Goal: Task Accomplishment & Management: Use online tool/utility

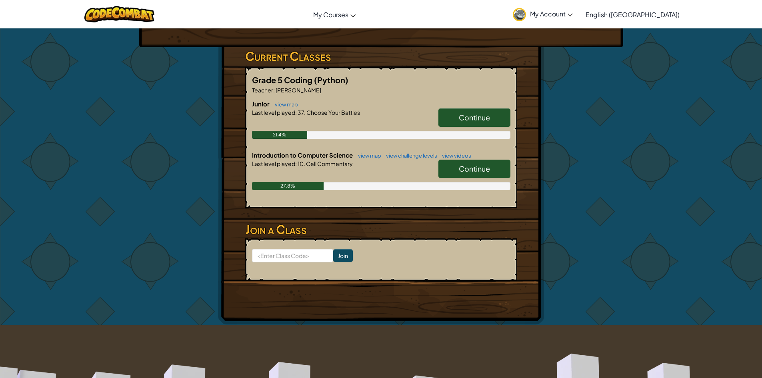
scroll to position [120, 0]
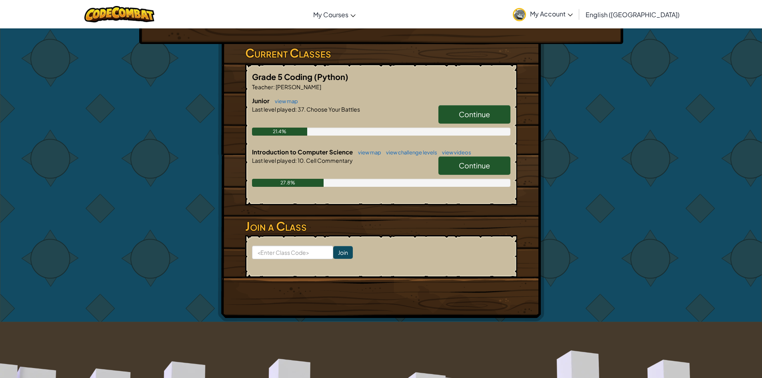
click at [471, 106] on link "Continue" at bounding box center [474, 114] width 72 height 18
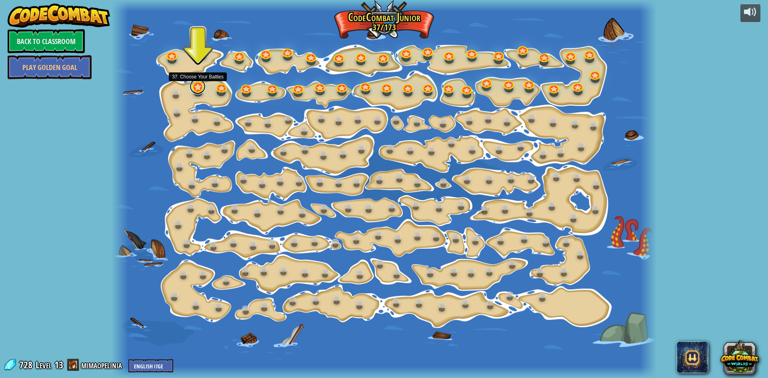
click at [196, 86] on link at bounding box center [198, 86] width 16 height 16
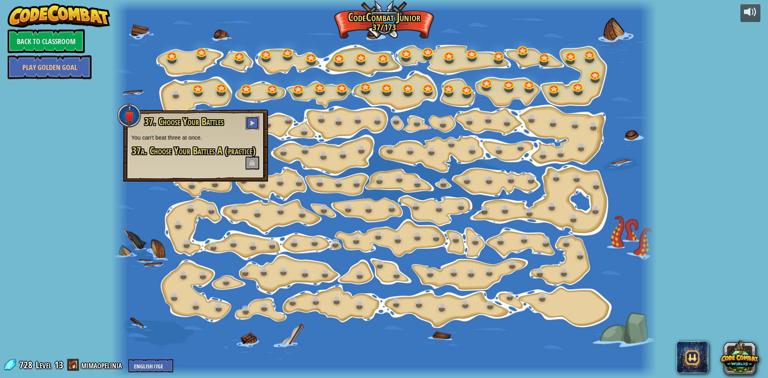
click at [259, 118] on button at bounding box center [253, 122] width 14 height 13
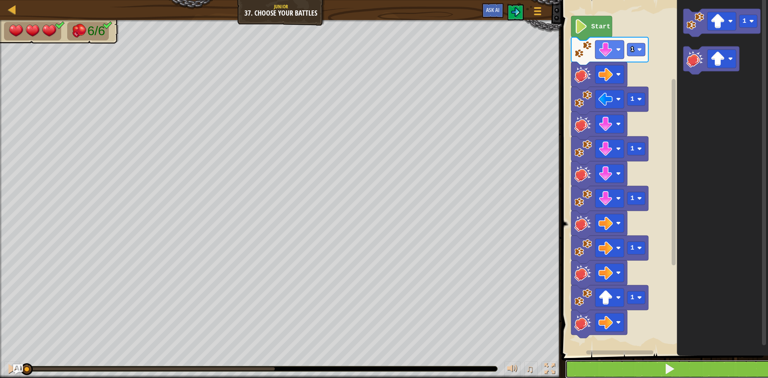
click at [585, 373] on button at bounding box center [669, 369] width 209 height 18
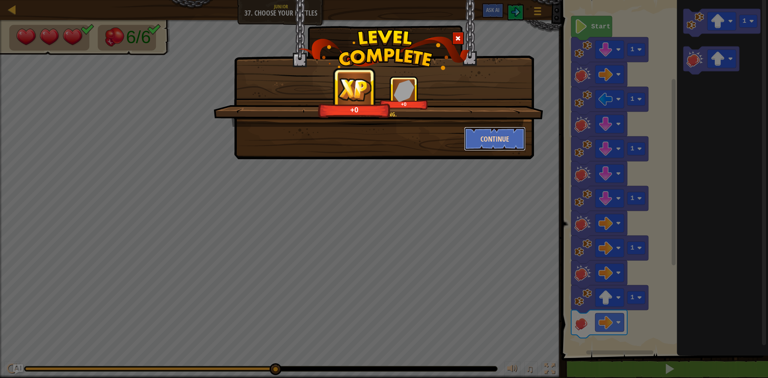
click at [501, 137] on button "Continue" at bounding box center [495, 139] width 62 height 24
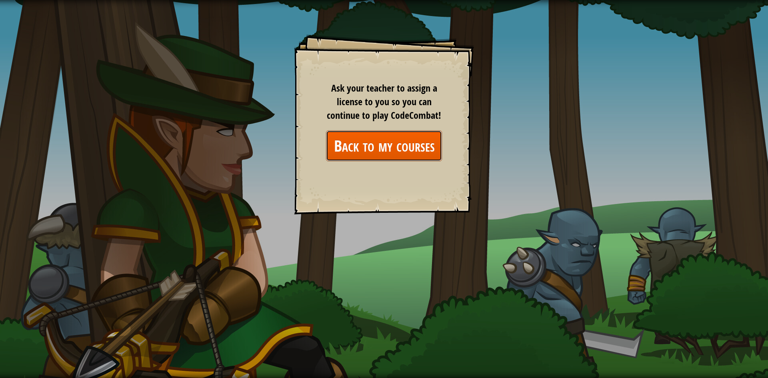
click at [411, 146] on link "Back to my courses" at bounding box center [384, 145] width 116 height 31
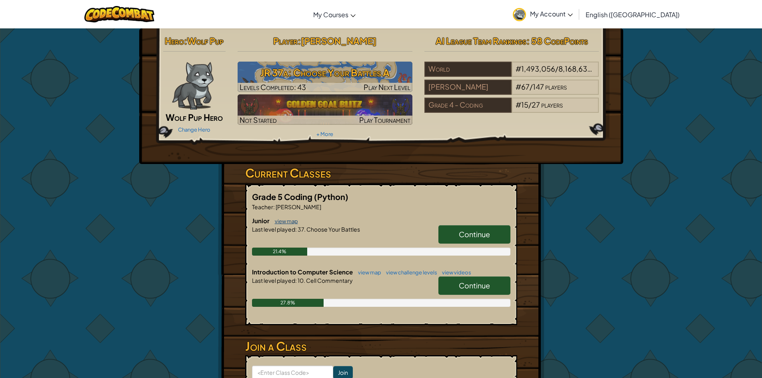
click at [281, 220] on link "view map" at bounding box center [284, 221] width 27 height 6
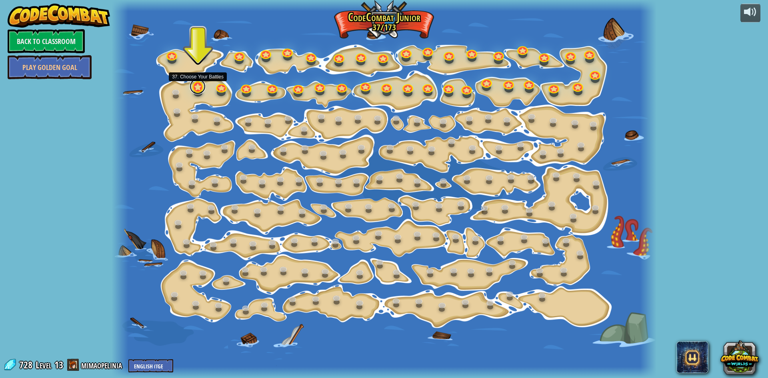
click at [200, 87] on link at bounding box center [198, 86] width 16 height 16
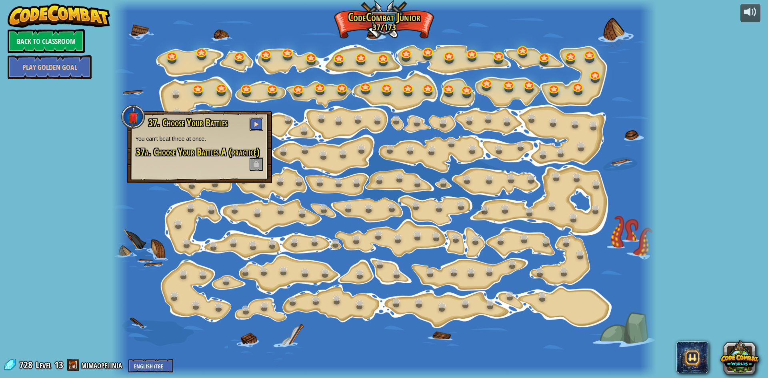
click at [260, 123] on button at bounding box center [257, 124] width 14 height 13
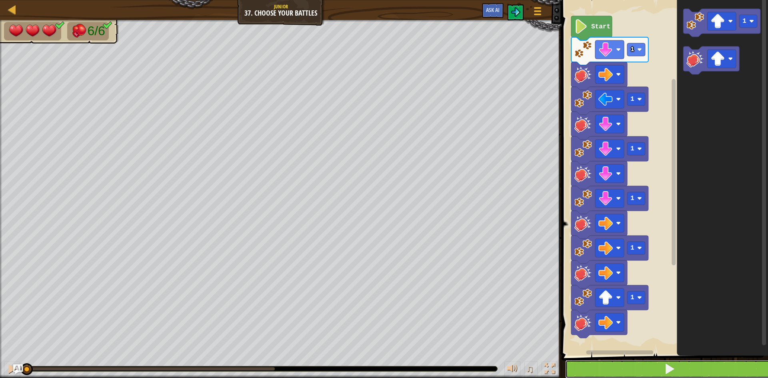
click at [632, 369] on button at bounding box center [669, 369] width 209 height 18
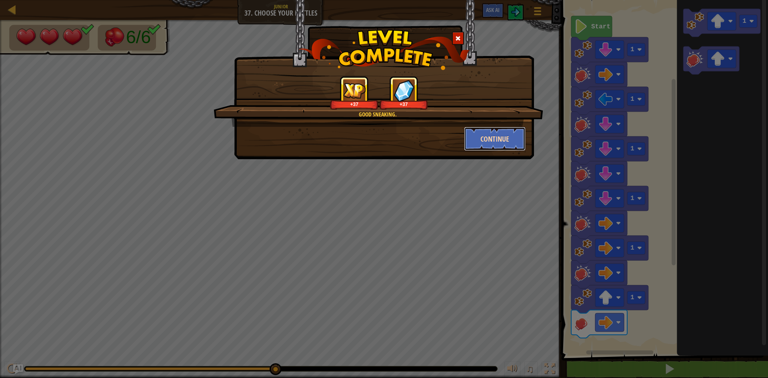
click at [503, 131] on button "Continue" at bounding box center [495, 139] width 62 height 24
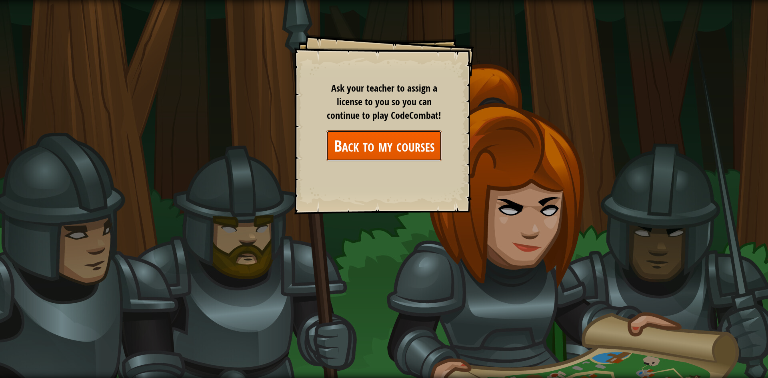
click at [370, 143] on link "Back to my courses" at bounding box center [384, 145] width 116 height 31
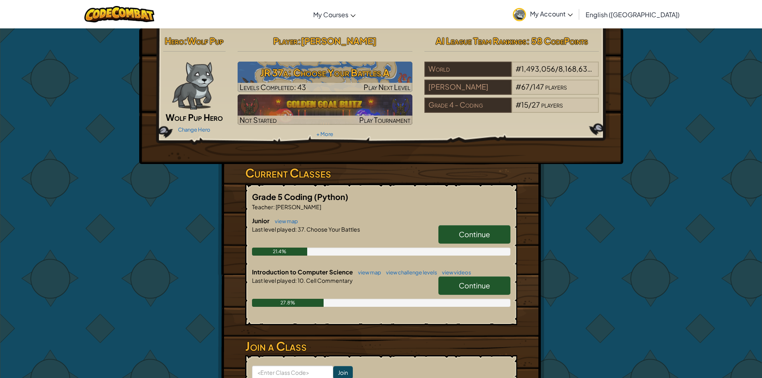
click at [489, 292] on link "Continue" at bounding box center [474, 285] width 72 height 18
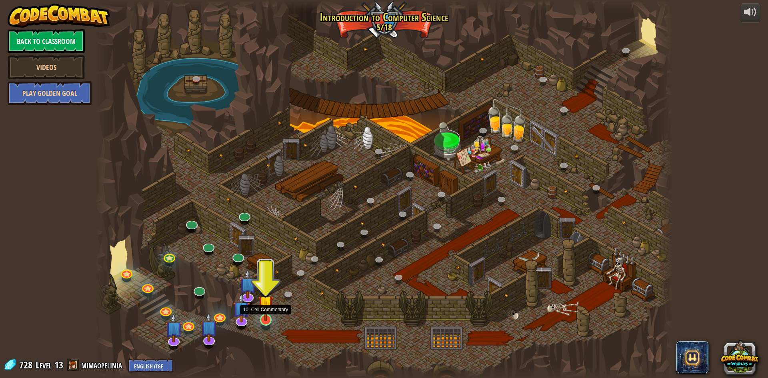
click at [271, 301] on img at bounding box center [266, 303] width 16 height 36
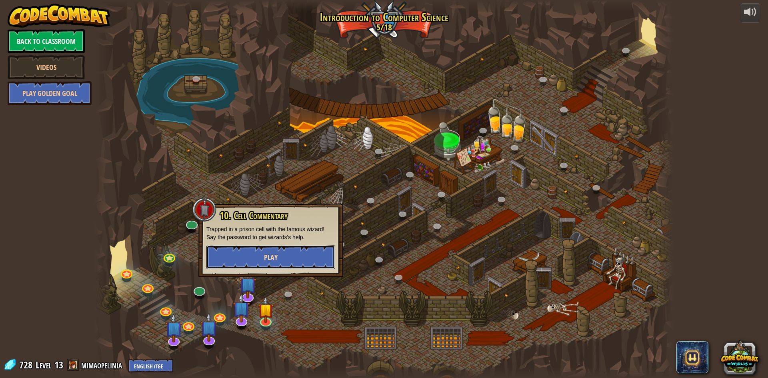
click at [267, 254] on span "Play" at bounding box center [271, 257] width 14 height 10
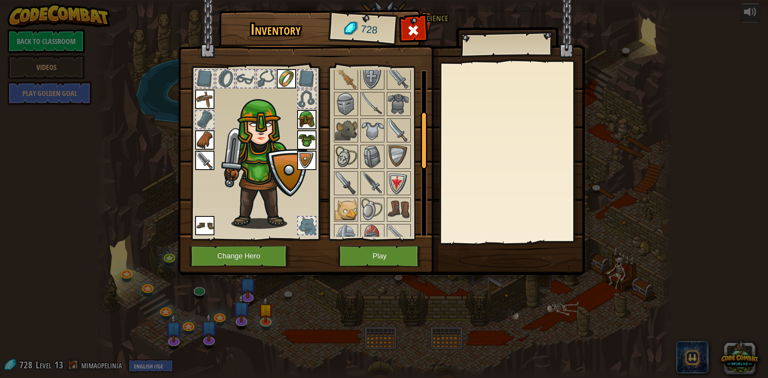
scroll to position [120, 0]
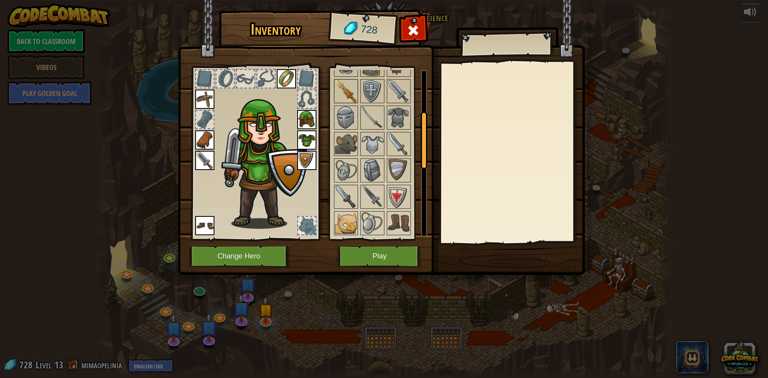
click at [335, 93] on img at bounding box center [346, 91] width 22 height 22
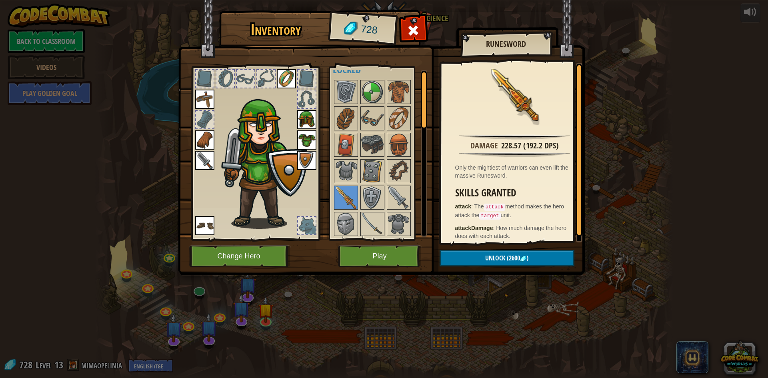
scroll to position [0, 0]
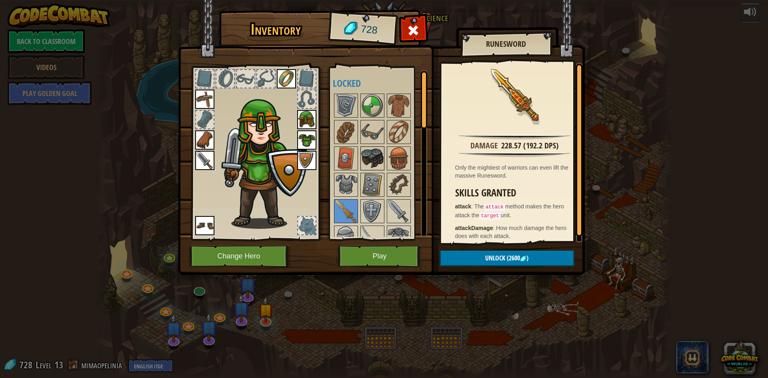
click at [380, 160] on img at bounding box center [372, 158] width 22 height 22
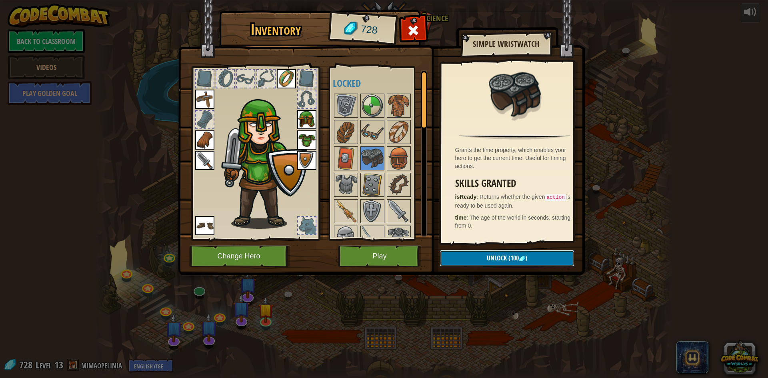
click at [498, 258] on span "Unlock" at bounding box center [497, 258] width 20 height 9
click at [495, 260] on button "Confirm" at bounding box center [506, 258] width 135 height 16
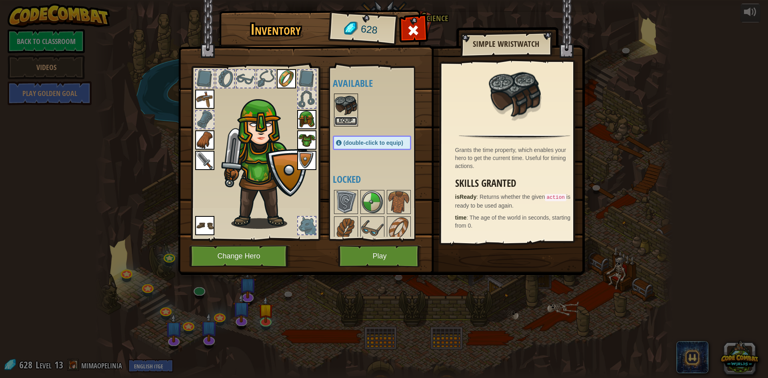
click at [352, 120] on button "Equip" at bounding box center [346, 121] width 22 height 8
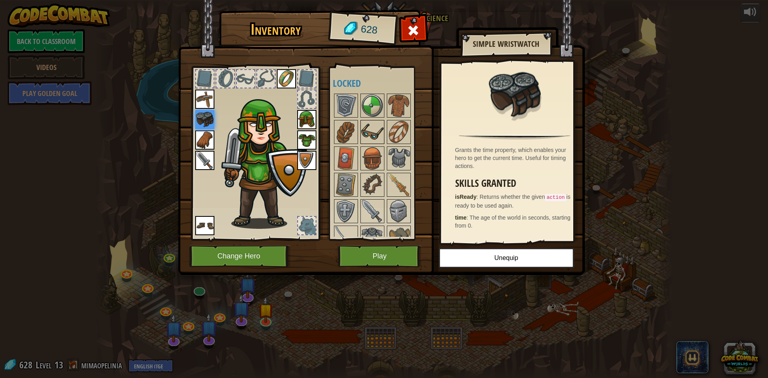
click at [381, 133] on img at bounding box center [372, 132] width 22 height 22
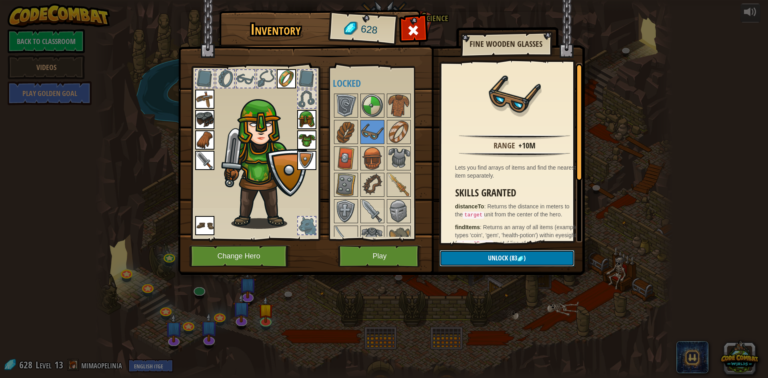
click at [518, 260] on img at bounding box center [520, 259] width 6 height 6
click at [518, 260] on button "Confirm" at bounding box center [506, 258] width 135 height 16
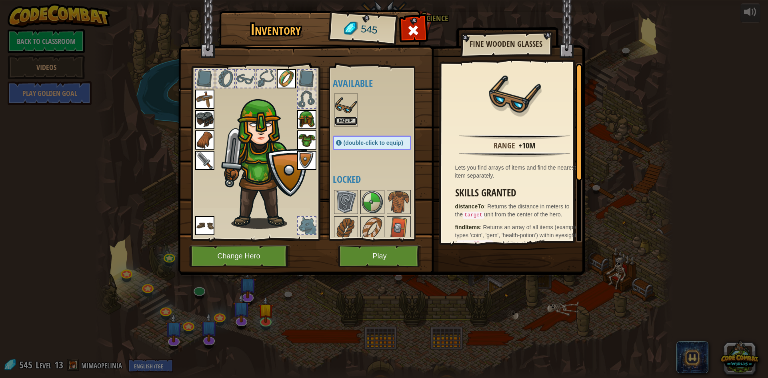
click at [341, 119] on button "Equip" at bounding box center [346, 121] width 22 height 8
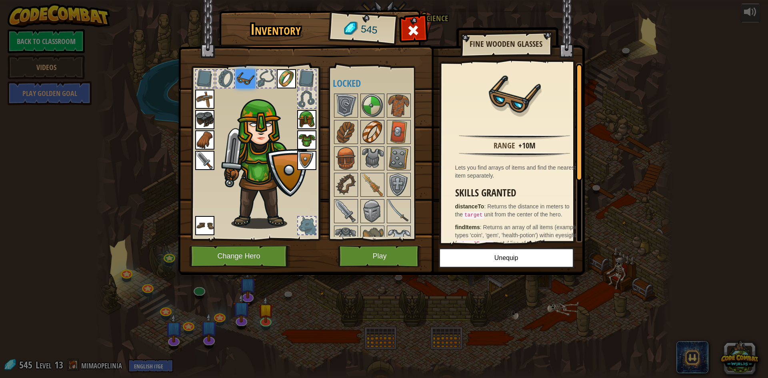
click at [364, 126] on img at bounding box center [372, 132] width 22 height 22
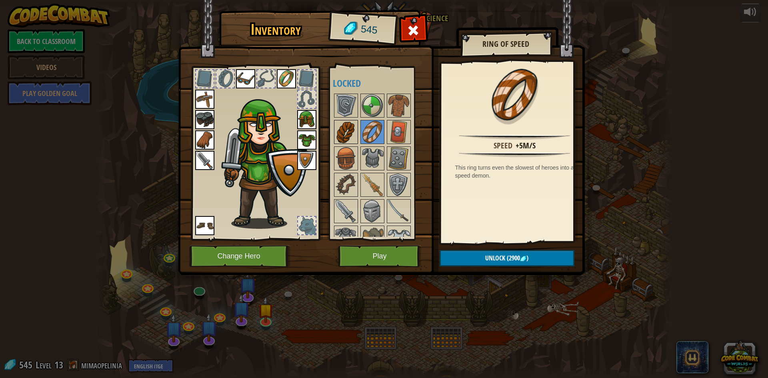
click at [341, 136] on img at bounding box center [346, 132] width 22 height 22
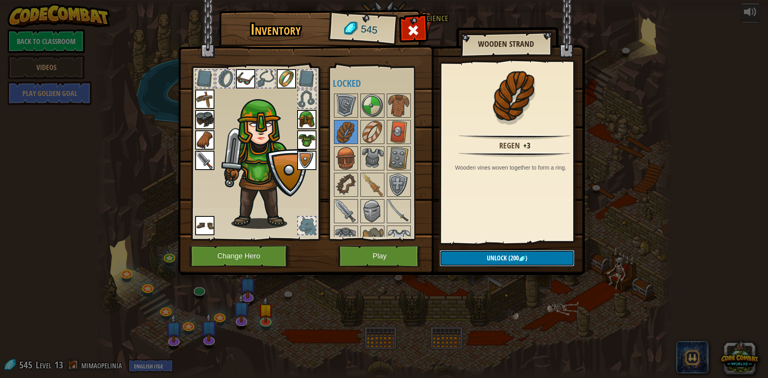
click at [507, 258] on span "(200" at bounding box center [513, 258] width 12 height 9
click at [506, 258] on button "Confirm" at bounding box center [506, 258] width 135 height 16
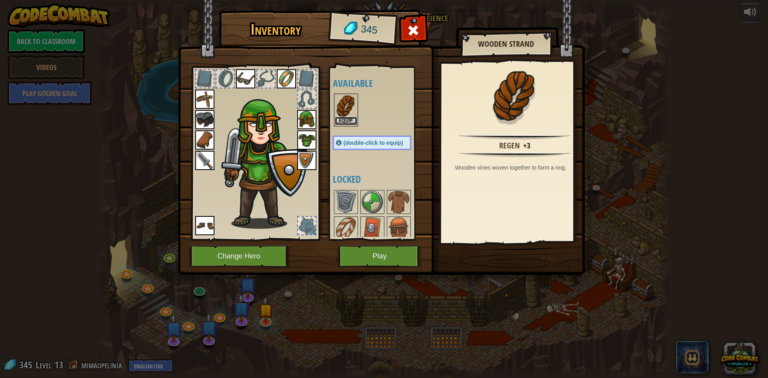
click at [339, 122] on button "Equip" at bounding box center [346, 121] width 22 height 8
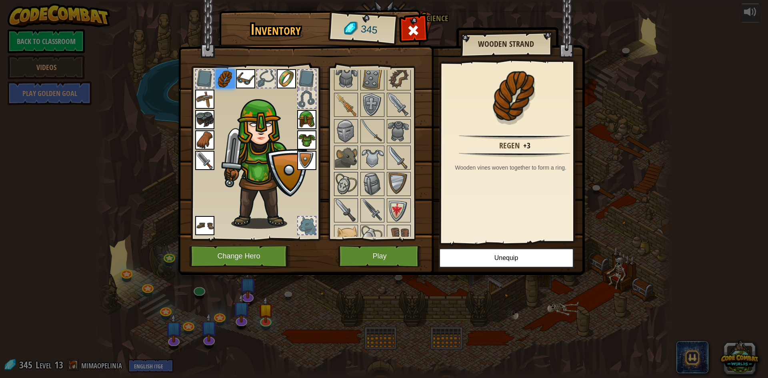
scroll to position [120, 0]
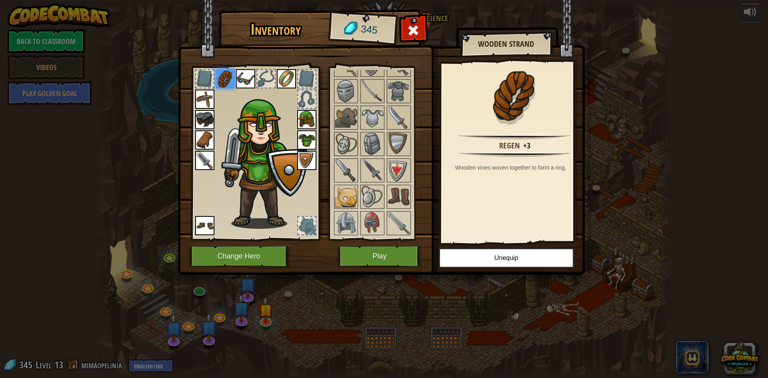
click at [346, 144] on img at bounding box center [346, 144] width 22 height 22
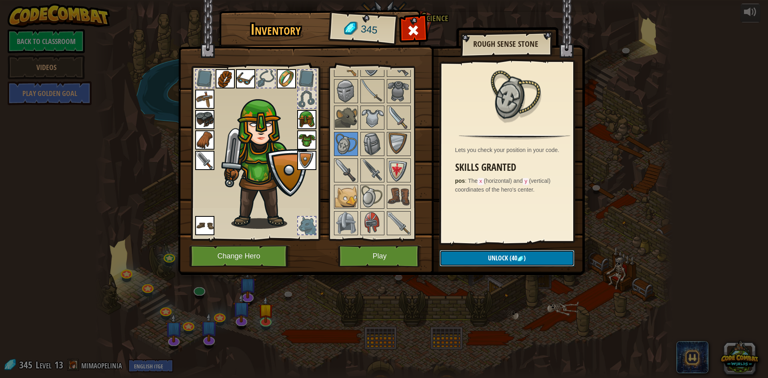
click at [524, 256] on span ")" at bounding box center [524, 258] width 2 height 9
click at [501, 260] on button "Confirm" at bounding box center [506, 258] width 135 height 16
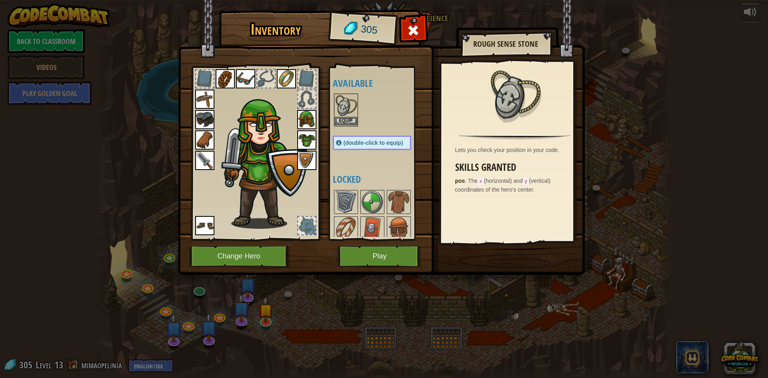
click at [353, 115] on img at bounding box center [346, 105] width 22 height 22
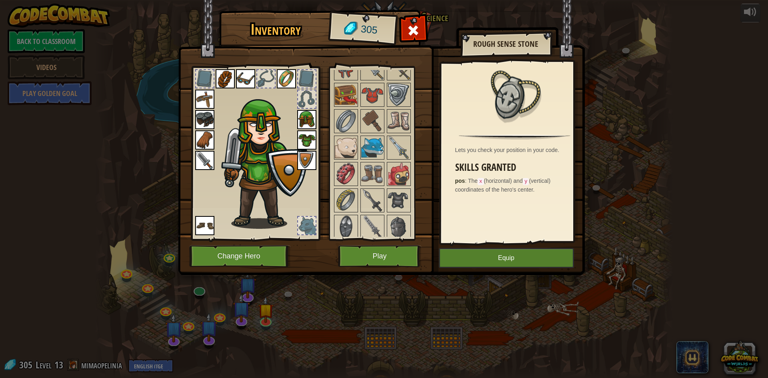
scroll to position [374, 0]
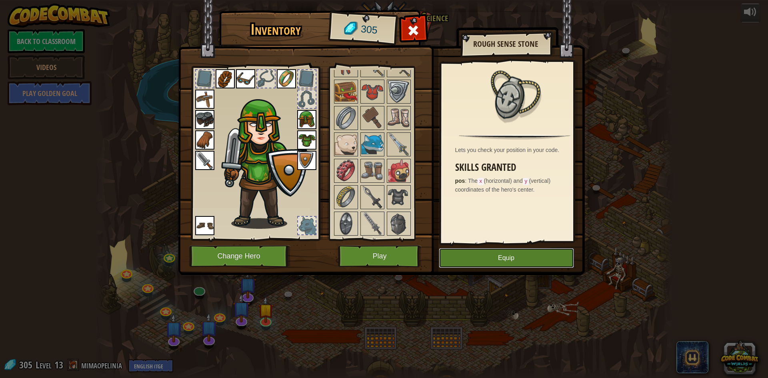
click at [505, 266] on button "Equip" at bounding box center [506, 258] width 135 height 20
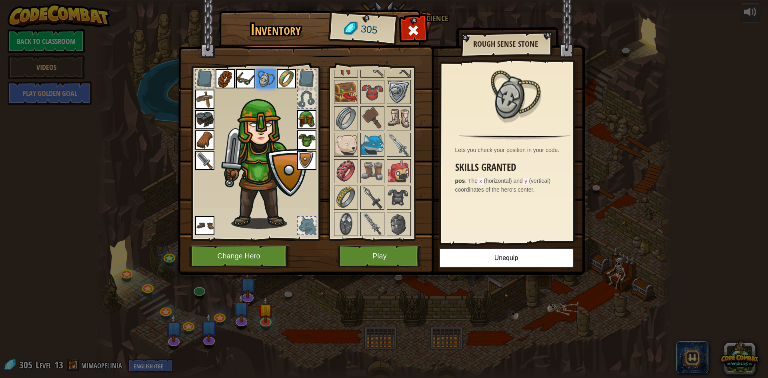
scroll to position [278, 0]
click at [365, 265] on button "Play" at bounding box center [380, 256] width 84 height 22
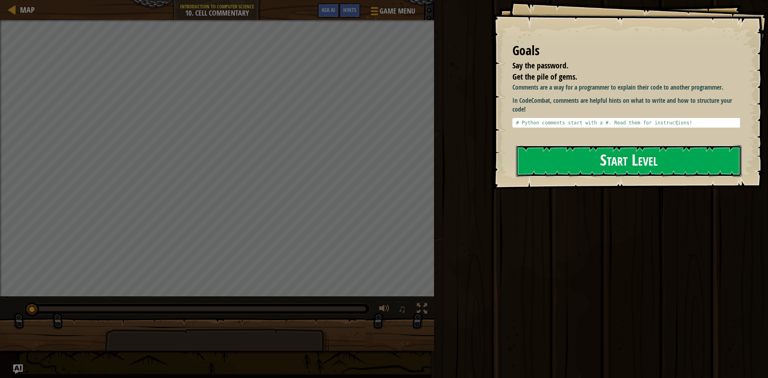
click at [654, 155] on button "Start Level" at bounding box center [629, 161] width 226 height 32
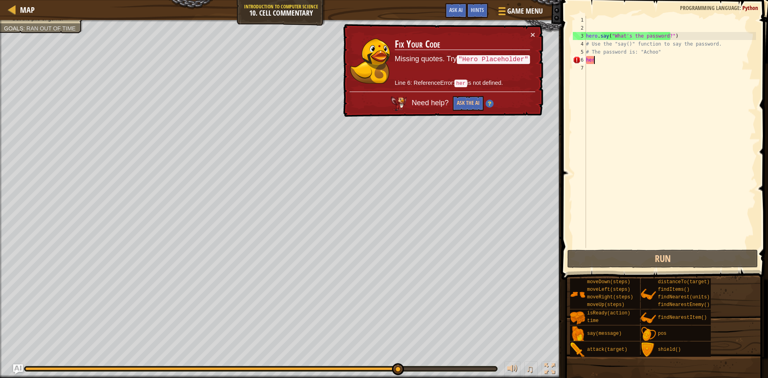
click at [610, 59] on div "hero . say ( "What's the password?" ) # Use the "say()" function to say the pas…" at bounding box center [670, 140] width 172 height 248
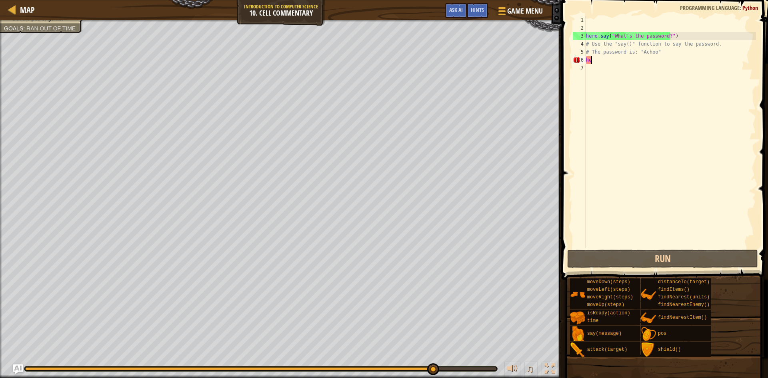
type textarea "h"
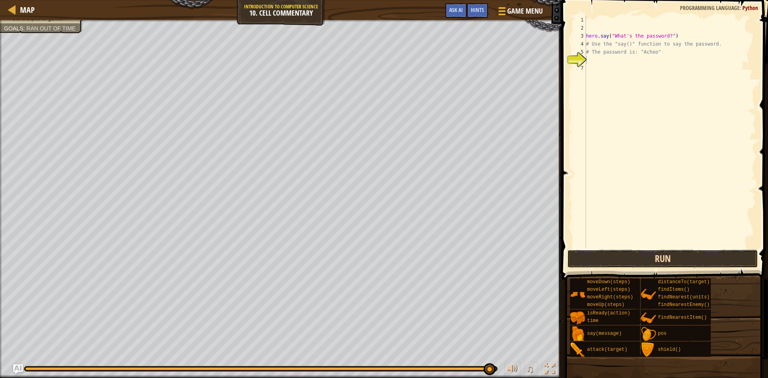
click at [680, 259] on button "Run" at bounding box center [662, 259] width 191 height 18
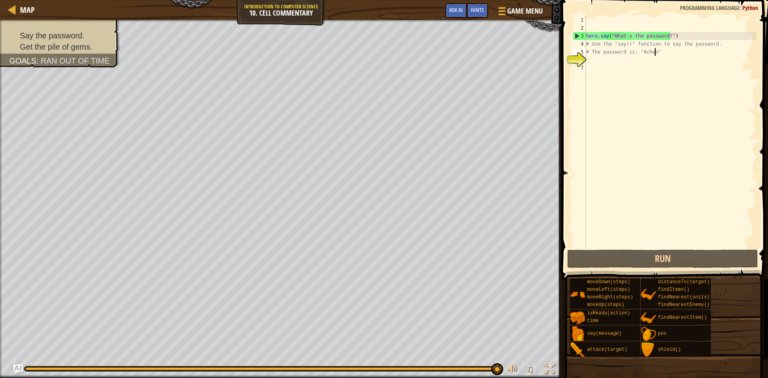
click at [662, 52] on div "hero . say ( "What's the password?" ) # Use the "say()" function to say the pas…" at bounding box center [670, 140] width 172 height 248
type textarea "# The password is: "Achoo""
click at [589, 64] on div "hero . say ( "What's the password?" ) # Use the "say()" function to say the pas…" at bounding box center [670, 140] width 172 height 248
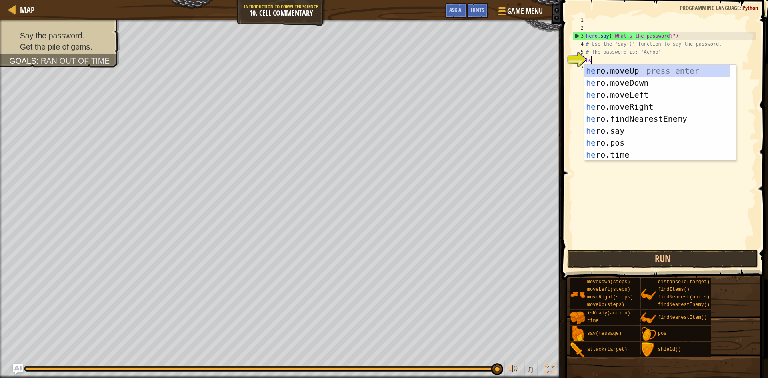
scroll to position [4, 0]
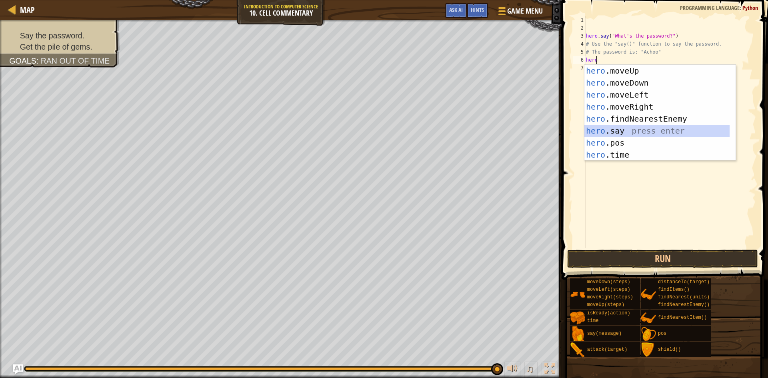
click at [663, 128] on div "hero .moveUp press enter hero .moveDown press enter hero .moveLeft press enter …" at bounding box center [656, 125] width 145 height 120
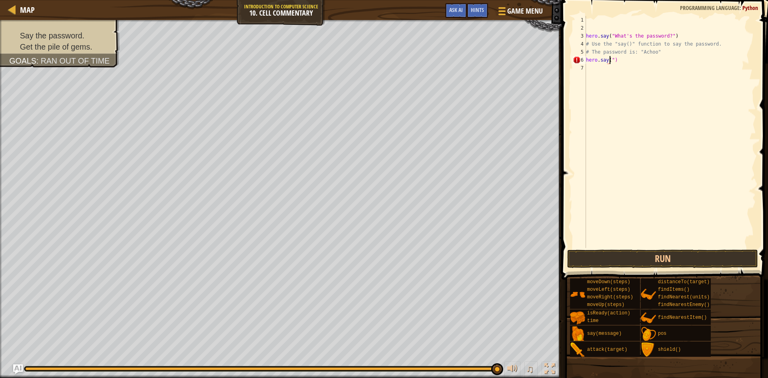
click at [621, 60] on div "hero . say ( "What's the password?" ) # Use the "say()" function to say the pas…" at bounding box center [670, 140] width 172 height 248
type textarea "h"
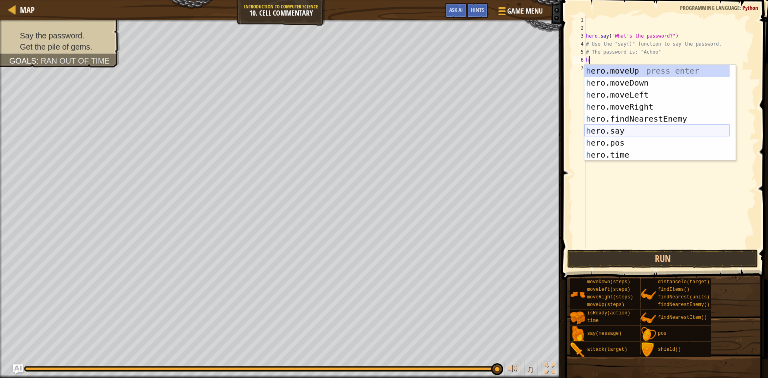
click at [620, 133] on div "h ero.moveUp press enter h ero.moveDown press enter h ero.moveLeft press enter …" at bounding box center [656, 125] width 145 height 120
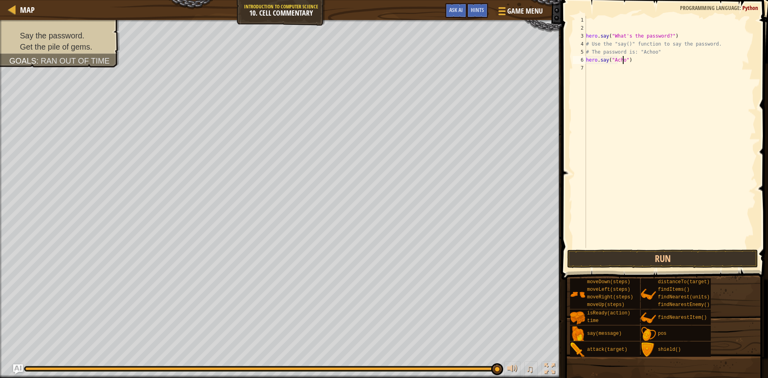
scroll to position [4, 3]
type textarea "hero.say("Achoo")"
click at [657, 259] on button "Run" at bounding box center [662, 259] width 191 height 18
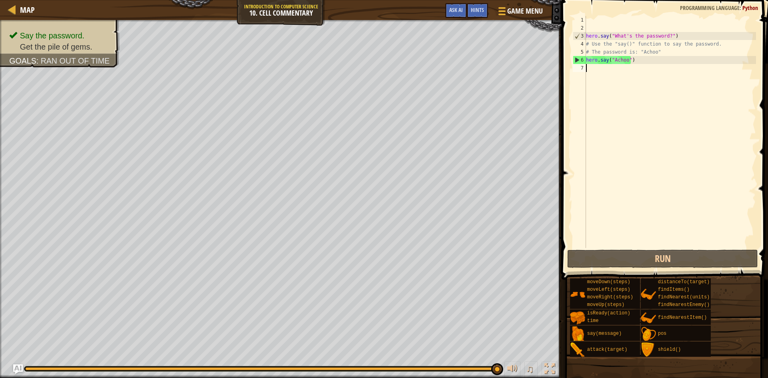
click at [591, 70] on div "hero . say ( "What's the password?" ) # Use the "say()" function to say the pas…" at bounding box center [670, 140] width 172 height 248
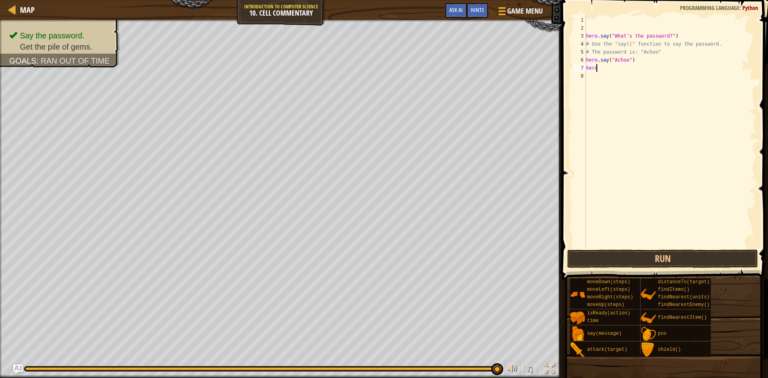
scroll to position [4, 1]
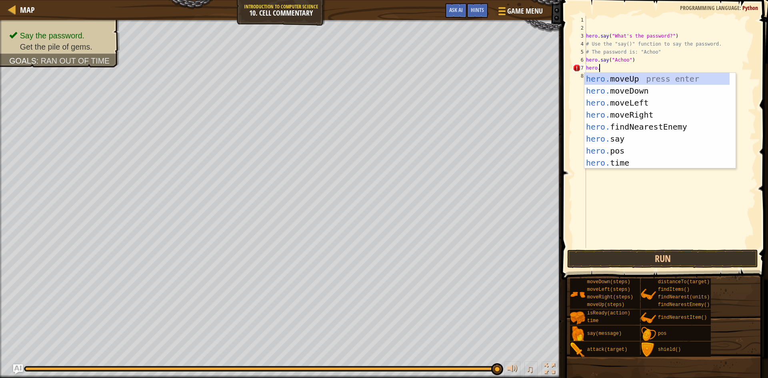
type textarea "hero"
click at [678, 78] on div "hero .moveUp press enter hero .moveDown press enter hero .moveLeft press enter …" at bounding box center [656, 133] width 145 height 120
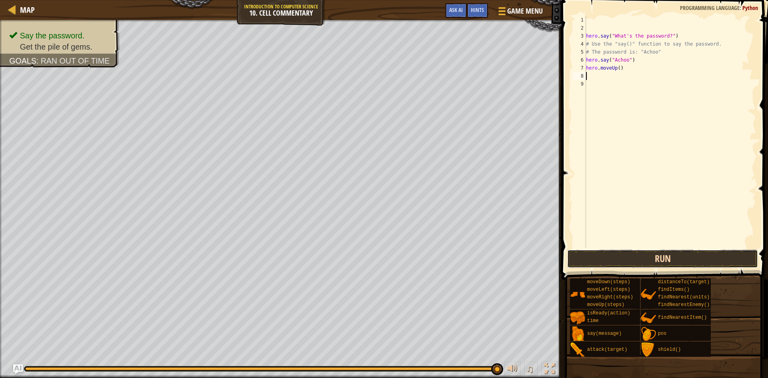
click at [599, 259] on button "Run" at bounding box center [662, 259] width 191 height 18
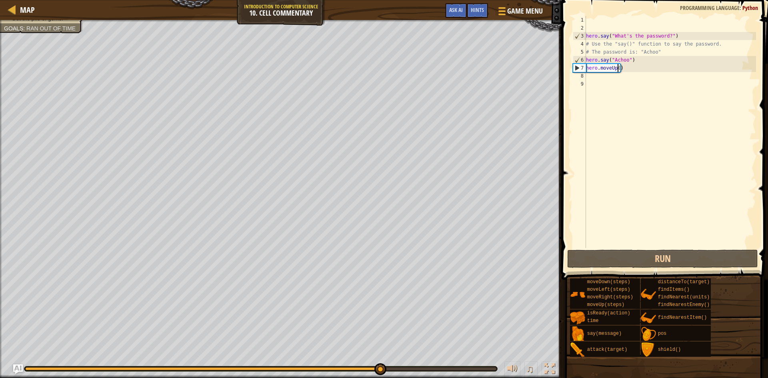
click at [617, 69] on div "hero . say ( "What's the password?" ) # Use the "say()" function to say the pas…" at bounding box center [670, 140] width 172 height 248
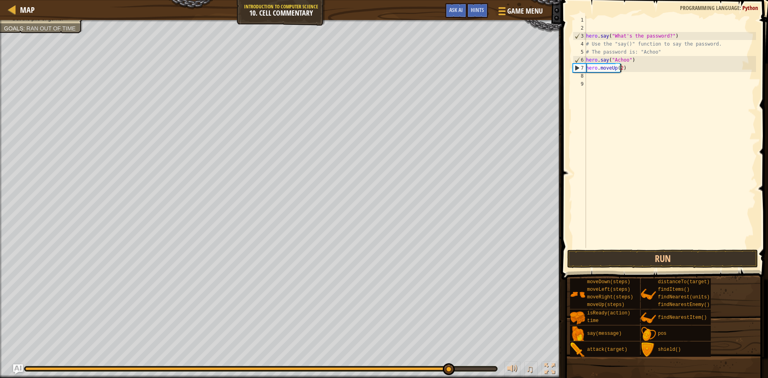
scroll to position [4, 3]
type textarea "hero.moveUp(2)"
click at [641, 258] on button "Run" at bounding box center [662, 259] width 191 height 18
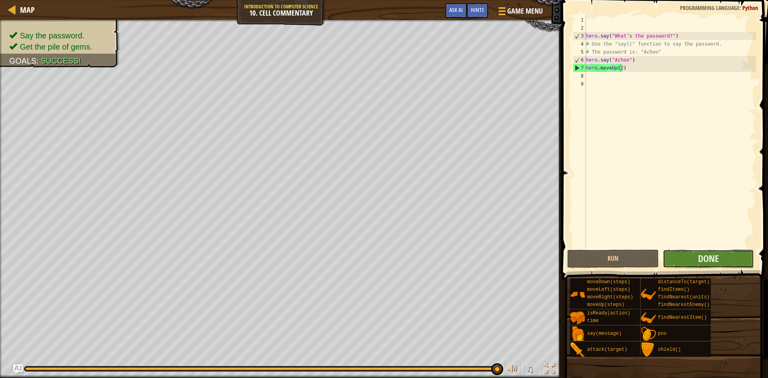
click at [720, 257] on button "Done" at bounding box center [709, 259] width 92 height 18
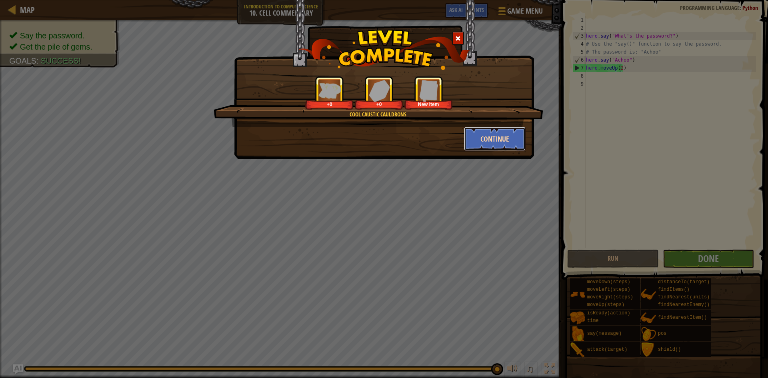
click at [493, 137] on button "Continue" at bounding box center [495, 139] width 62 height 24
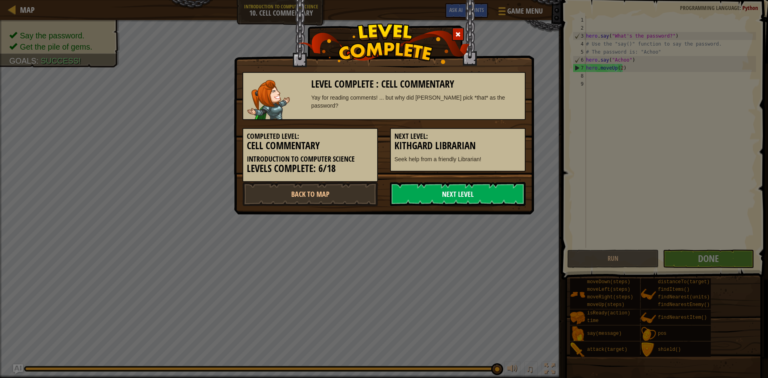
click at [483, 200] on link "Next Level" at bounding box center [458, 194] width 136 height 24
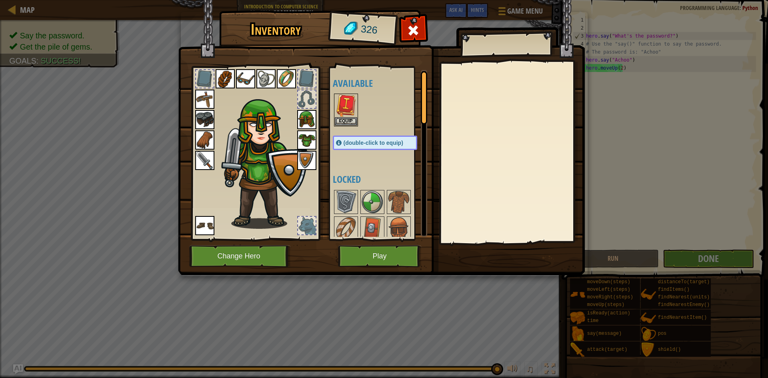
drag, startPoint x: 379, startPoint y: 231, endPoint x: 376, endPoint y: 238, distance: 7.5
click at [377, 236] on div "Available Equip Equip Equip Equip Equip Equip Equip Equip Equip Equip Equip Equ…" at bounding box center [383, 153] width 100 height 167
drag, startPoint x: 375, startPoint y: 251, endPoint x: 375, endPoint y: 256, distance: 4.4
click at [375, 256] on button "Play" at bounding box center [380, 256] width 84 height 22
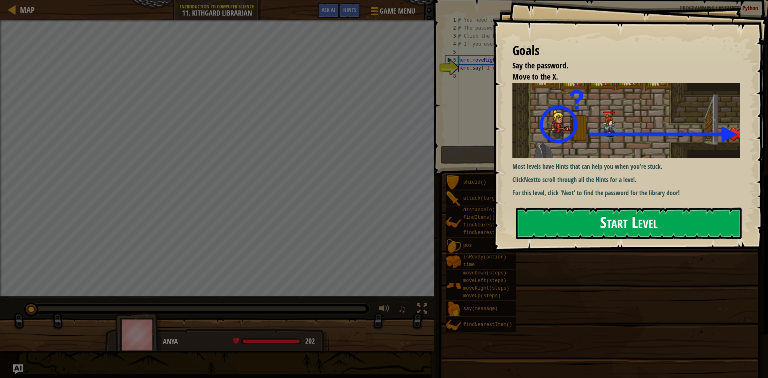
click at [583, 233] on button "Start Level" at bounding box center [629, 224] width 226 height 32
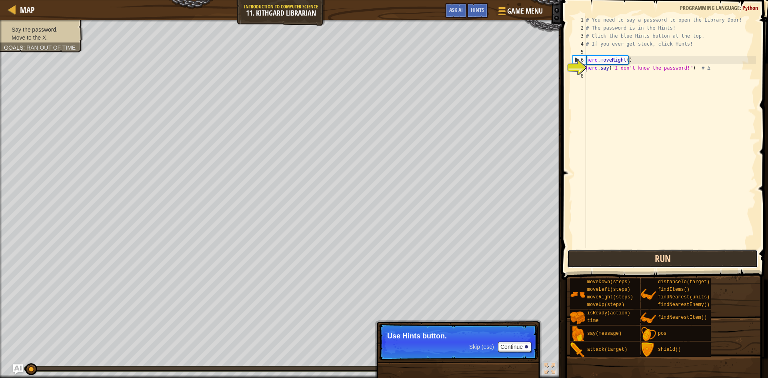
drag, startPoint x: 613, startPoint y: 260, endPoint x: 626, endPoint y: 266, distance: 14.2
click at [613, 262] on button "Run" at bounding box center [662, 259] width 191 height 18
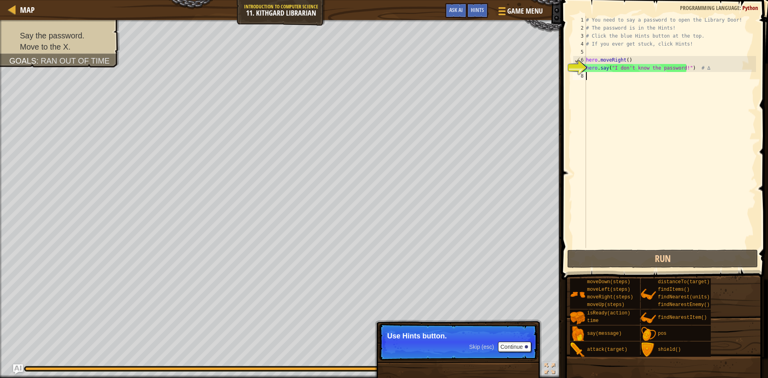
click at [588, 79] on div "# You need to say a password to open the Library Door! # The password is in the…" at bounding box center [670, 140] width 172 height 248
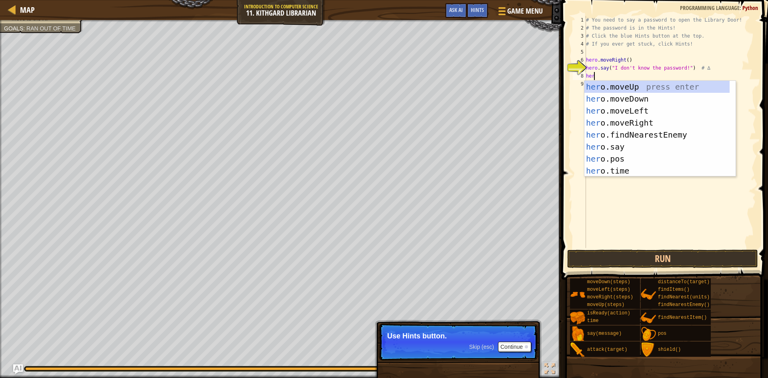
scroll to position [4, 0]
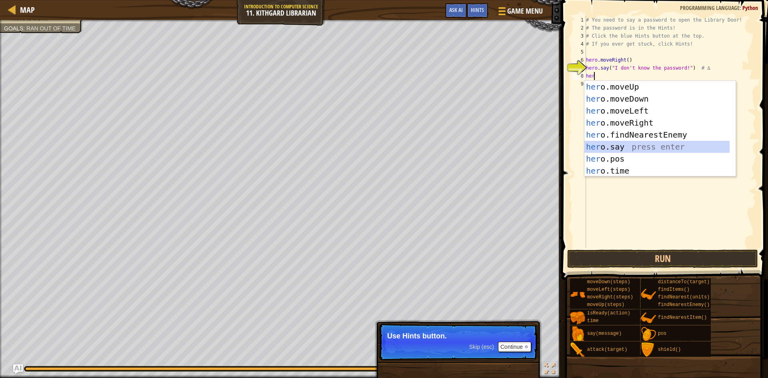
click at [639, 151] on div "her o.moveUp press enter her o.moveDown press enter her o.moveLeft press enter …" at bounding box center [656, 141] width 145 height 120
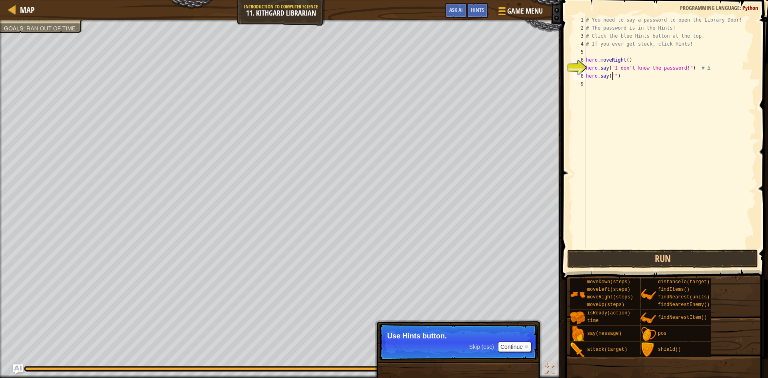
type textarea "hero.say("")"
click at [505, 342] on button "Continue" at bounding box center [514, 346] width 33 height 10
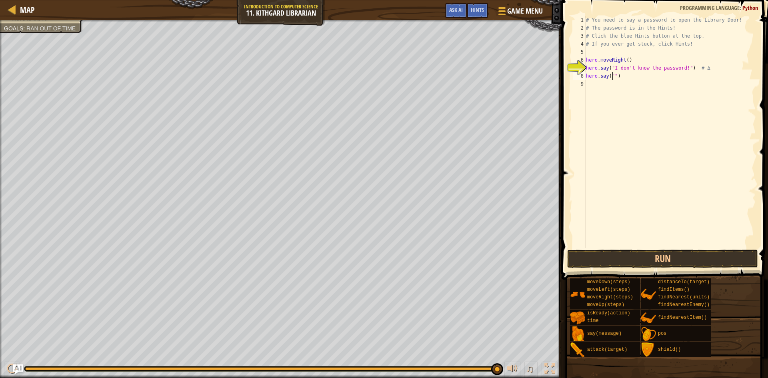
click at [6, 14] on div "Map Introduction to Computer Science 11. Kithgard Librarian Game Menu Done Hint…" at bounding box center [280, 10] width 561 height 20
click at [18, 12] on link "Map" at bounding box center [25, 9] width 19 height 11
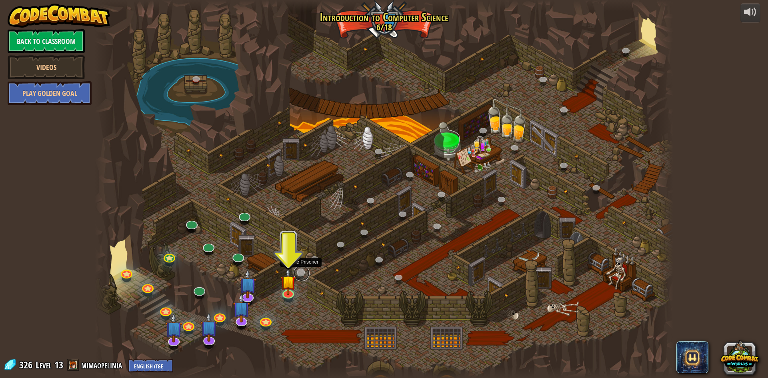
click at [299, 277] on link at bounding box center [302, 273] width 16 height 16
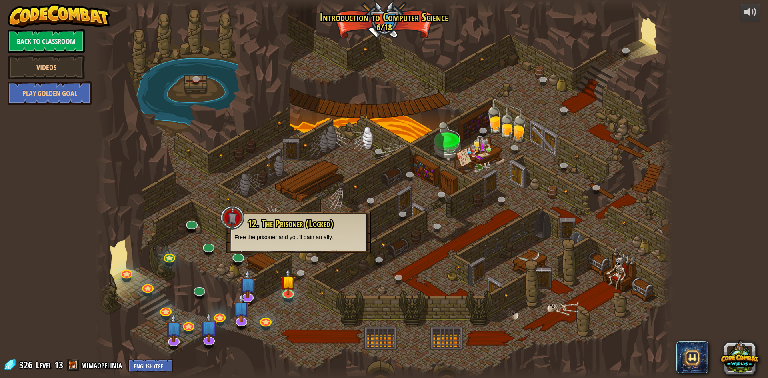
click at [283, 230] on div "12. The Prisoner (Locked) Free the prisoner and you'll gain an ally." at bounding box center [298, 229] width 129 height 23
click at [297, 225] on span "12. The Prisoner (Locked)" at bounding box center [291, 224] width 86 height 14
click at [291, 289] on img at bounding box center [288, 275] width 16 height 36
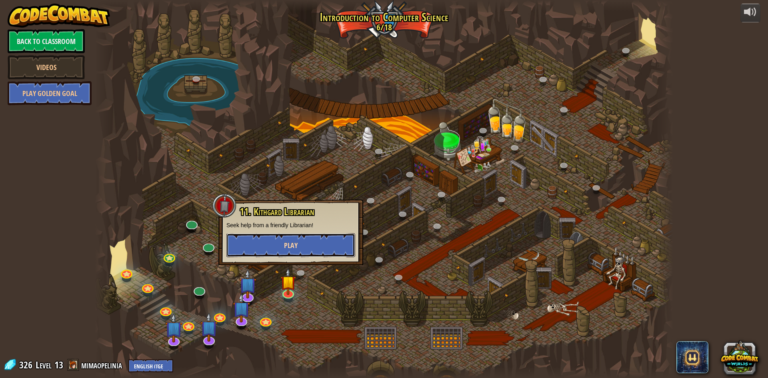
click at [302, 255] on button "Play" at bounding box center [290, 245] width 129 height 24
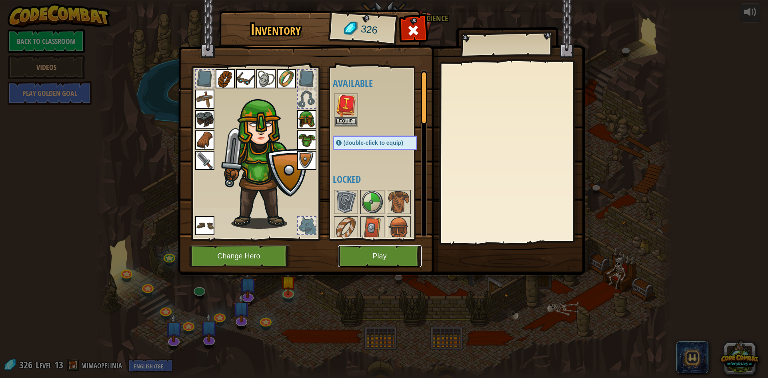
click at [372, 253] on button "Play" at bounding box center [380, 256] width 84 height 22
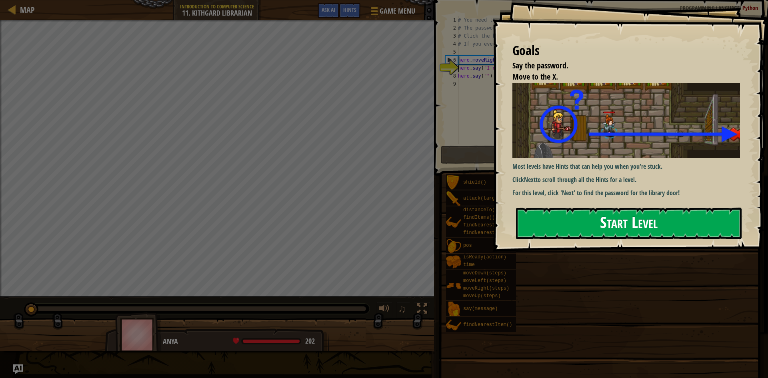
drag, startPoint x: 592, startPoint y: 206, endPoint x: 592, endPoint y: 212, distance: 6.0
click at [591, 212] on button "Start Level" at bounding box center [629, 224] width 226 height 32
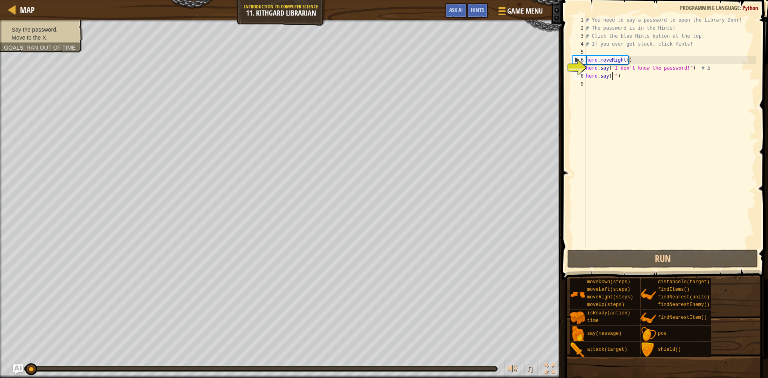
click at [612, 78] on div "# You need to say a password to open the Library Door! # The password is in the…" at bounding box center [670, 140] width 172 height 248
type textarea "hero.say("")"
click at [478, 7] on span "Hints" at bounding box center [477, 10] width 13 height 8
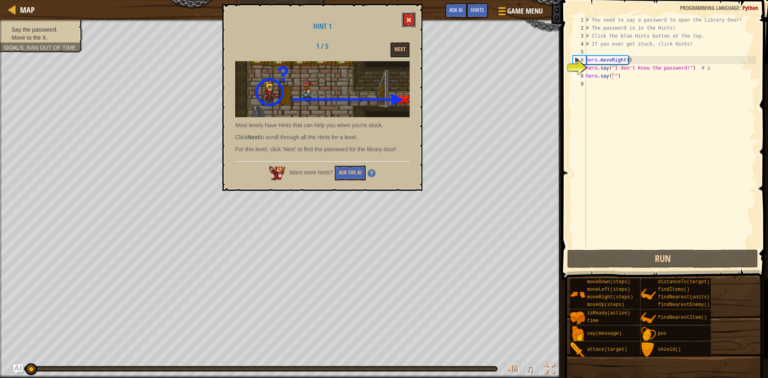
click at [409, 21] on span at bounding box center [409, 20] width 6 height 6
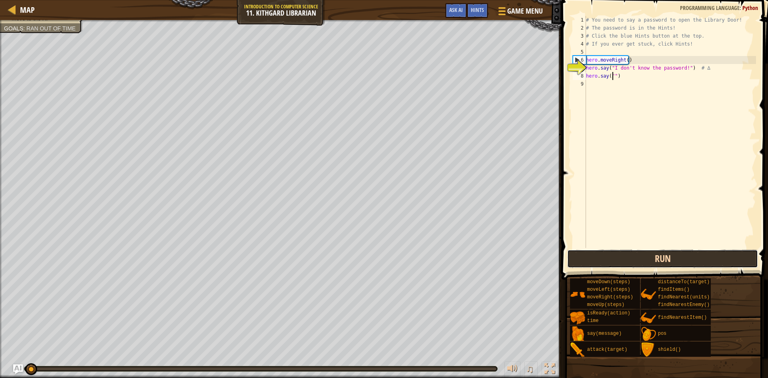
click at [659, 262] on button "Run" at bounding box center [662, 259] width 191 height 18
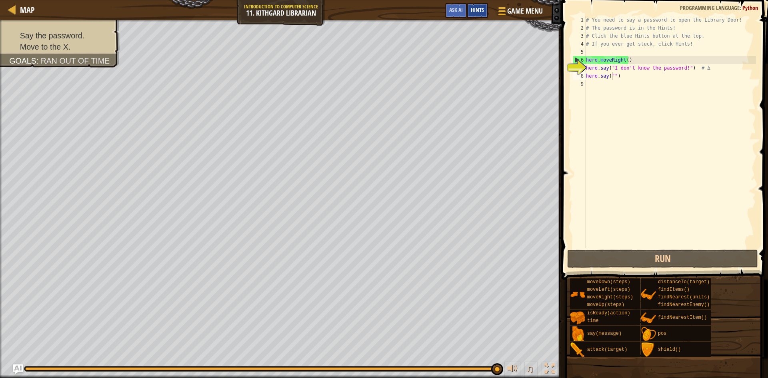
click at [482, 15] on div "Hints" at bounding box center [477, 10] width 21 height 15
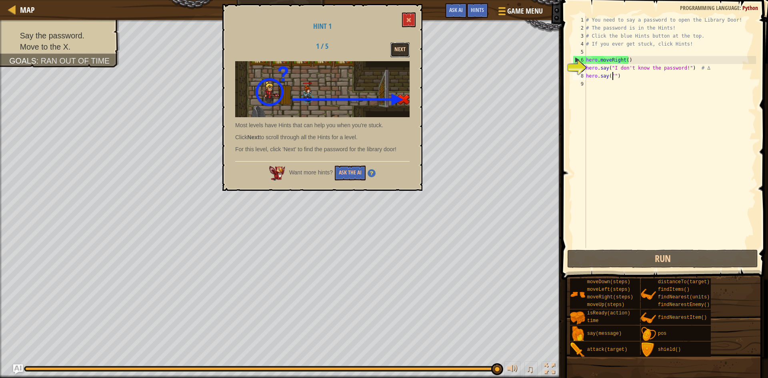
click at [393, 46] on button "Next" at bounding box center [399, 49] width 19 height 15
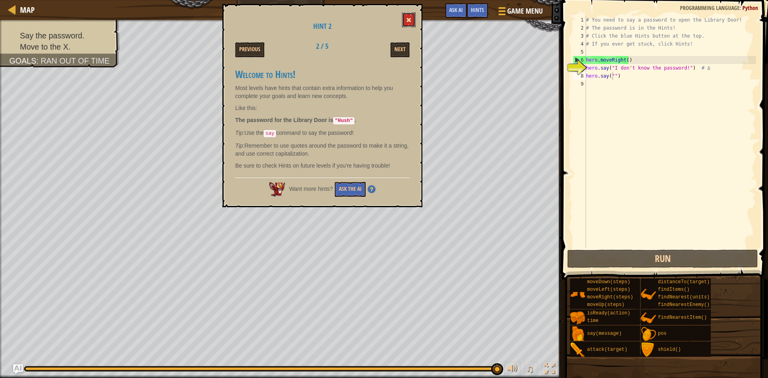
click at [409, 16] on button at bounding box center [409, 19] width 14 height 15
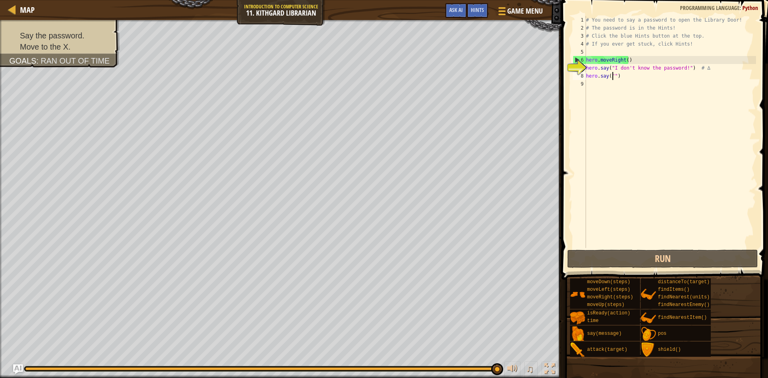
drag, startPoint x: 613, startPoint y: 75, endPoint x: 616, endPoint y: 88, distance: 13.5
click at [614, 76] on div "# You need to say a password to open the Library Door! # The password is in the…" at bounding box center [670, 140] width 172 height 248
click at [611, 82] on div "# You need to say a password to open the Library Door! # The password is in the…" at bounding box center [670, 140] width 172 height 248
click at [613, 81] on div "# You need to say a password to open the Library Door! # The password is in the…" at bounding box center [670, 140] width 172 height 248
click at [614, 76] on div "# You need to say a password to open the Library Door! # The password is in the…" at bounding box center [670, 140] width 172 height 248
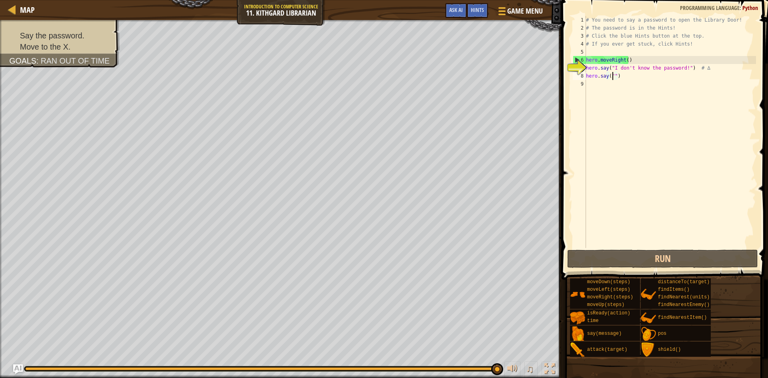
click at [611, 76] on div "# You need to say a password to open the Library Door! # The password is in the…" at bounding box center [670, 140] width 172 height 248
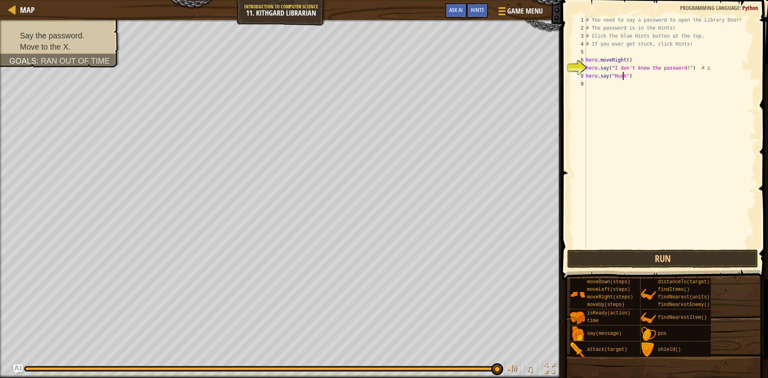
scroll to position [4, 3]
type textarea "hero.say("Hush")"
click at [635, 264] on button "Run" at bounding box center [662, 259] width 191 height 18
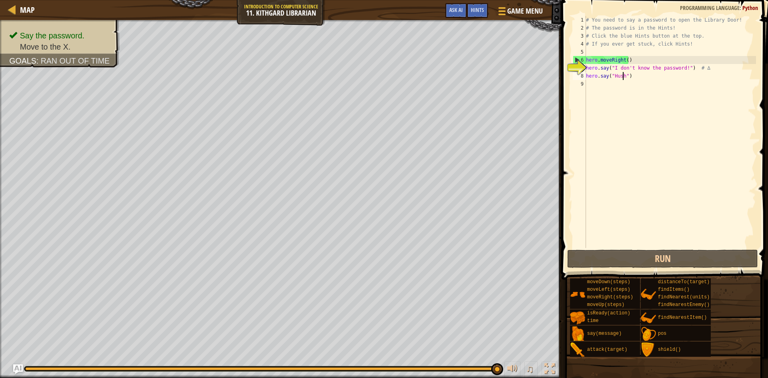
click at [590, 90] on div "# You need to say a password to open the Library Door! # The password is in the…" at bounding box center [670, 140] width 172 height 248
type textarea "h"
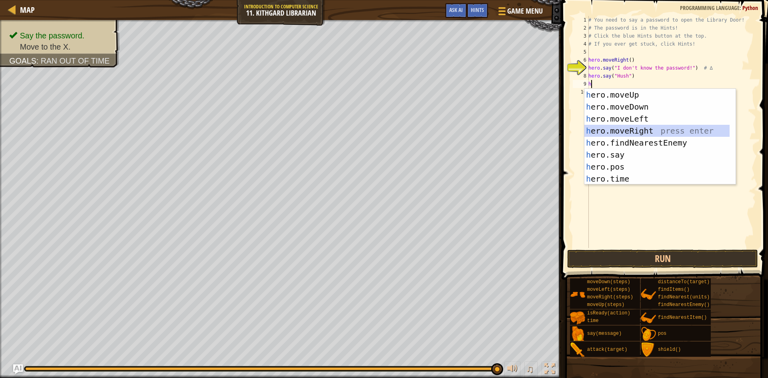
click at [641, 128] on div "h ero.moveUp press enter h ero.moveDown press enter h ero.moveLeft press enter …" at bounding box center [656, 149] width 145 height 120
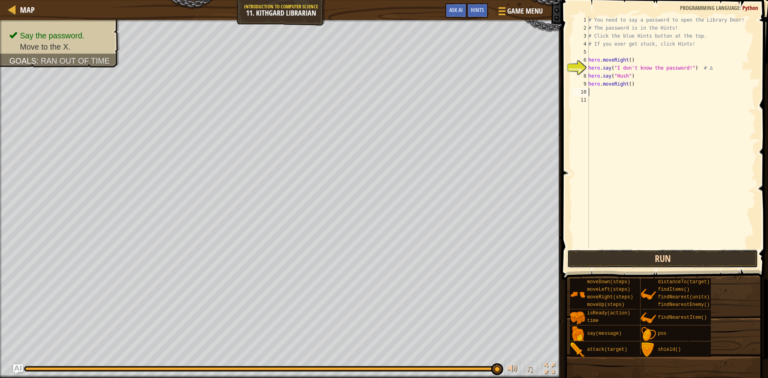
click at [659, 260] on button "Run" at bounding box center [662, 259] width 191 height 18
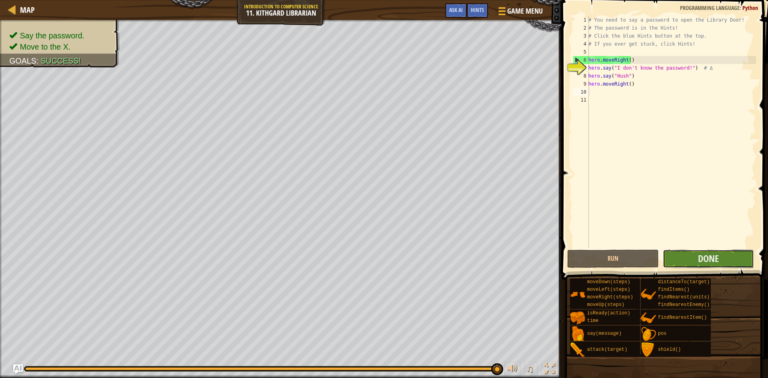
click at [686, 251] on button "Done" at bounding box center [709, 259] width 92 height 18
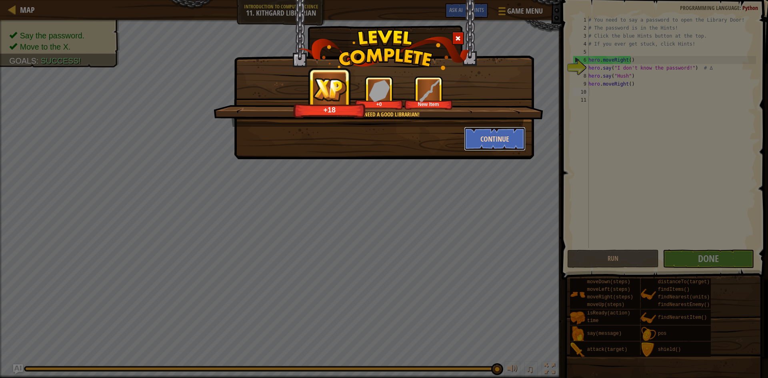
click at [479, 143] on button "Continue" at bounding box center [495, 139] width 62 height 24
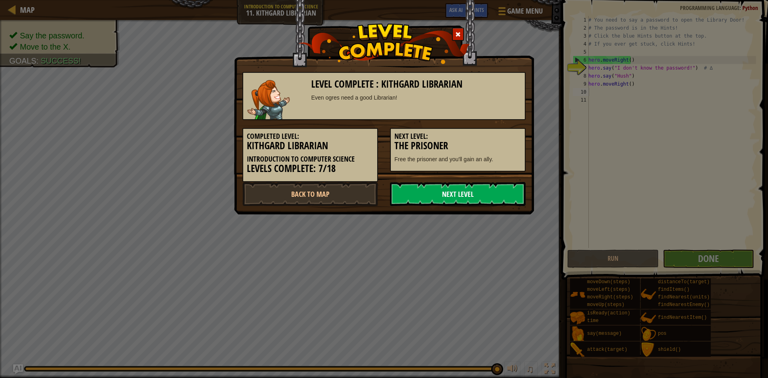
click at [455, 188] on link "Next Level" at bounding box center [458, 194] width 136 height 24
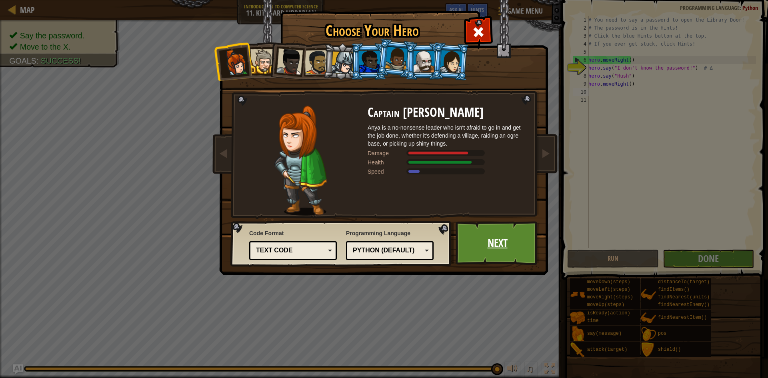
click at [498, 258] on link "Next" at bounding box center [497, 243] width 84 height 44
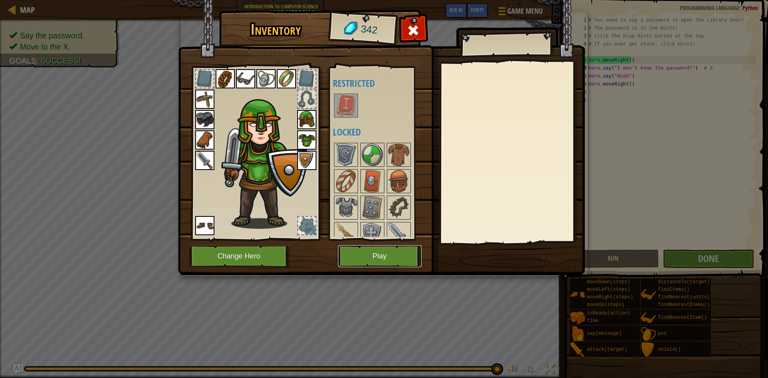
click at [359, 259] on button "Play" at bounding box center [380, 256] width 84 height 22
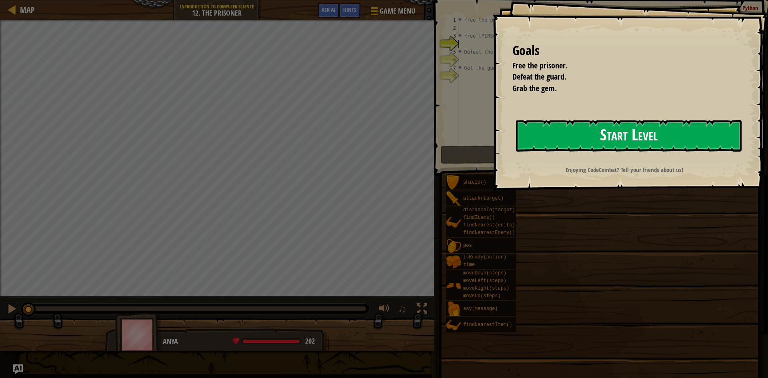
drag, startPoint x: 591, startPoint y: 139, endPoint x: 581, endPoint y: 148, distance: 13.1
click at [582, 146] on button "Start Level" at bounding box center [629, 136] width 226 height 32
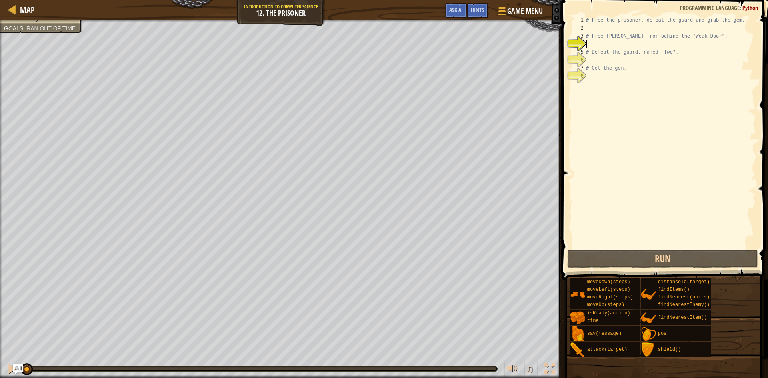
click at [589, 83] on div "# Free the prisoner, defeat the guard and grab the gem. # Free [PERSON_NAME] fr…" at bounding box center [670, 140] width 172 height 248
type textarea "h"
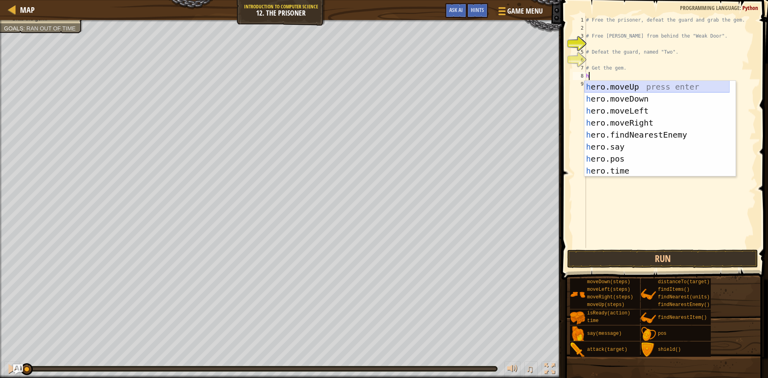
click at [637, 88] on div "h ero.moveUp press enter h ero.moveDown press enter h ero.moveLeft press enter …" at bounding box center [656, 141] width 145 height 120
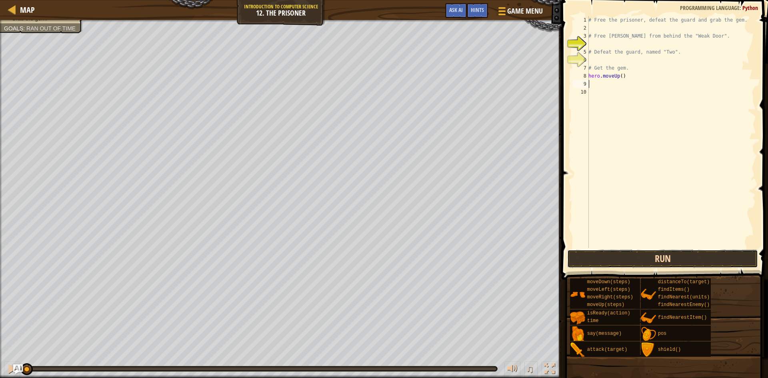
drag, startPoint x: 606, startPoint y: 266, endPoint x: 607, endPoint y: 254, distance: 12.0
click at [606, 263] on button "Run" at bounding box center [662, 259] width 191 height 18
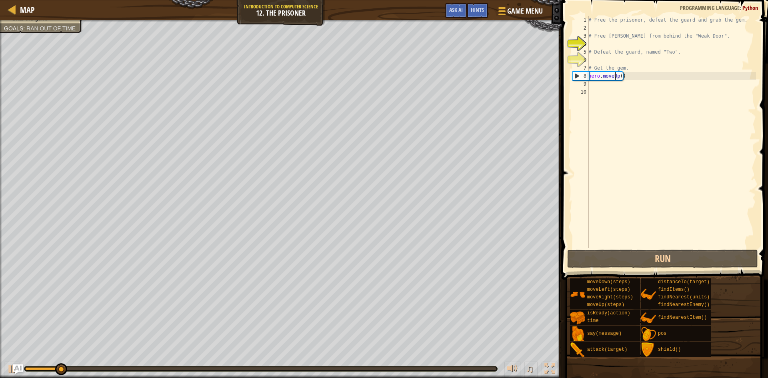
click at [615, 78] on div "# Free the prisoner, defeat the guard and grab the gem. # Free [PERSON_NAME] fr…" at bounding box center [671, 140] width 169 height 248
click at [618, 78] on div "# Free the prisoner, defeat the guard and grab the gem. # Free [PERSON_NAME] fr…" at bounding box center [671, 140] width 169 height 248
click at [631, 76] on div "# Free the prisoner, defeat the guard and grab the gem. # Free [PERSON_NAME] fr…" at bounding box center [671, 140] width 169 height 248
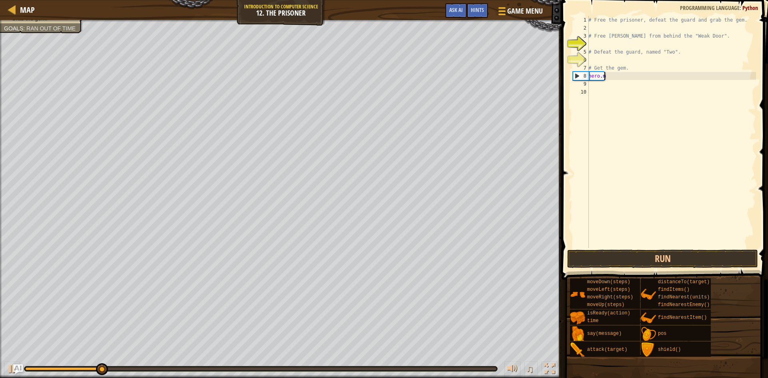
type textarea "h"
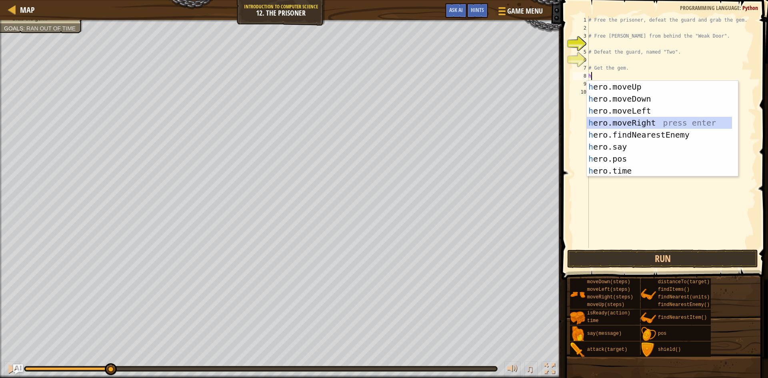
drag, startPoint x: 627, startPoint y: 120, endPoint x: 619, endPoint y: 155, distance: 35.4
click at [627, 121] on div "h ero.moveUp press enter h ero.moveDown press enter h ero.moveLeft press enter …" at bounding box center [659, 141] width 145 height 120
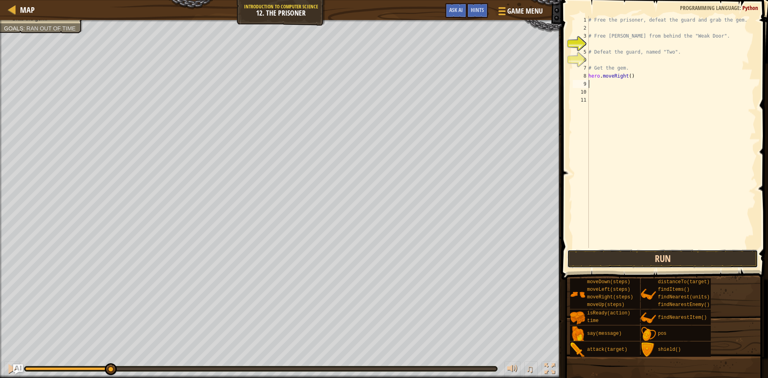
click at [611, 259] on button "Run" at bounding box center [662, 259] width 191 height 18
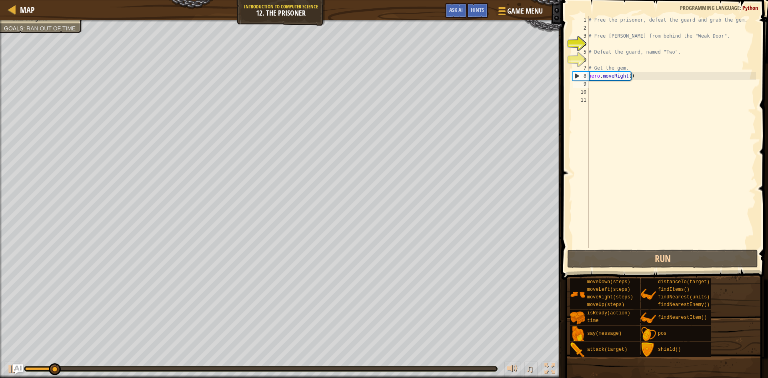
click at [590, 84] on div "# Free the prisoner, defeat the guard and grab the gem. # Free [PERSON_NAME] fr…" at bounding box center [671, 140] width 169 height 248
type textarea "h"
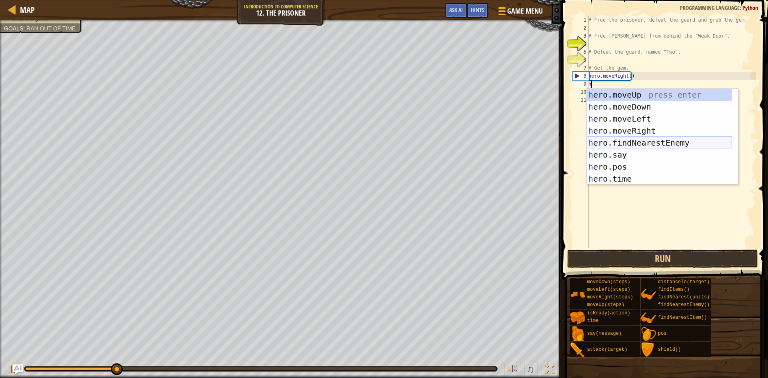
click at [637, 142] on div "h ero.moveUp press enter h ero.moveDown press enter h ero.moveLeft press enter …" at bounding box center [659, 149] width 145 height 120
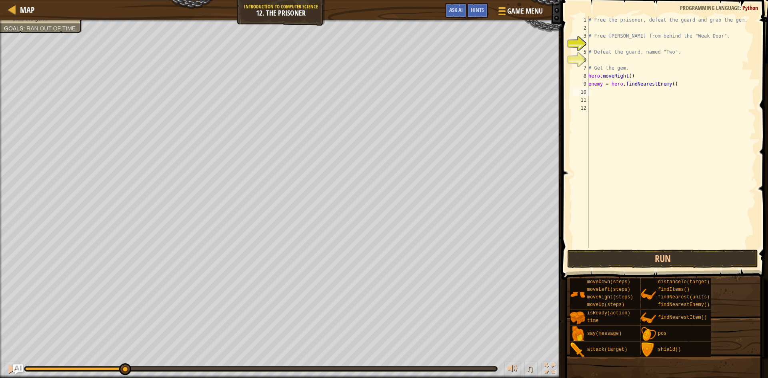
click at [674, 84] on div "# Free the prisoner, defeat the guard and grab the gem. # Free [PERSON_NAME] fr…" at bounding box center [671, 140] width 169 height 248
type textarea "e"
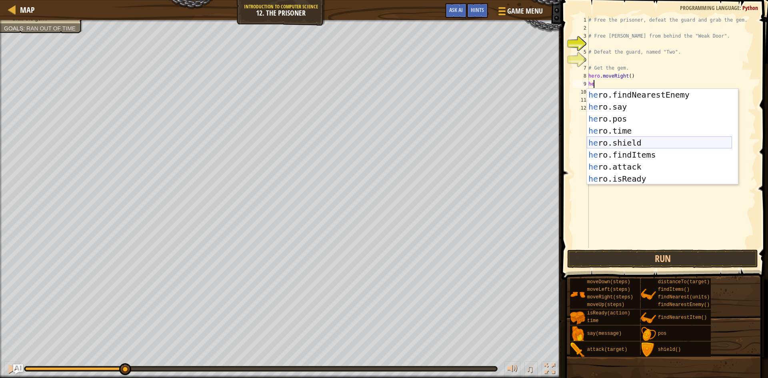
scroll to position [48, 0]
click at [610, 169] on div "he ro.findNearestEnemy press enter he ro.say press enter he ro.pos press enter …" at bounding box center [659, 149] width 145 height 120
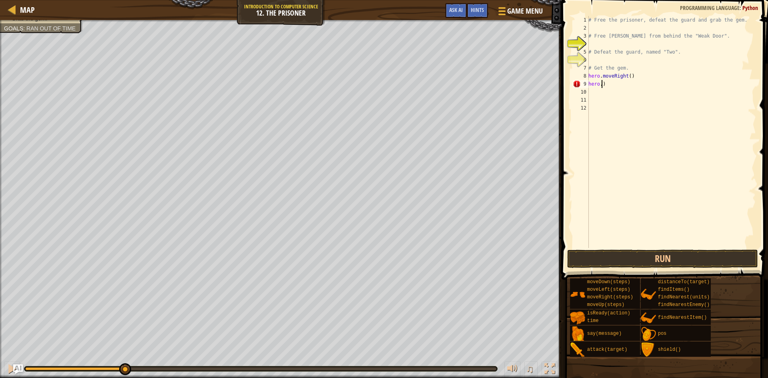
type textarea ")"
click at [608, 92] on div "# Free the prisoner, defeat the guard and grab the gem. # Free [PERSON_NAME] fr…" at bounding box center [671, 140] width 169 height 248
type textarea ")"
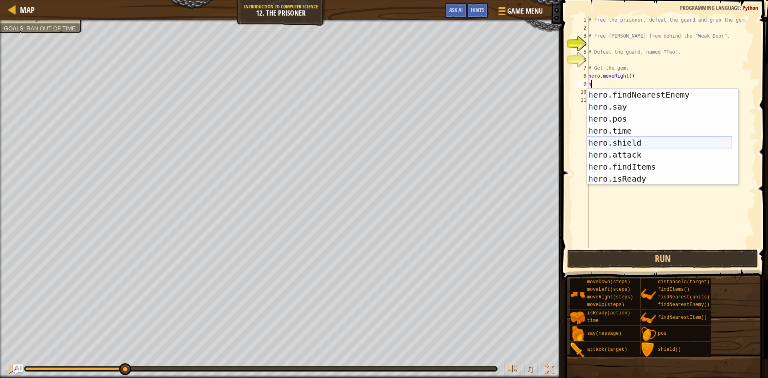
scroll to position [72, 0]
click at [628, 132] on div "h ero.pos press enter h ero.time press enter h ero.shield press enter h ero.att…" at bounding box center [659, 149] width 145 height 120
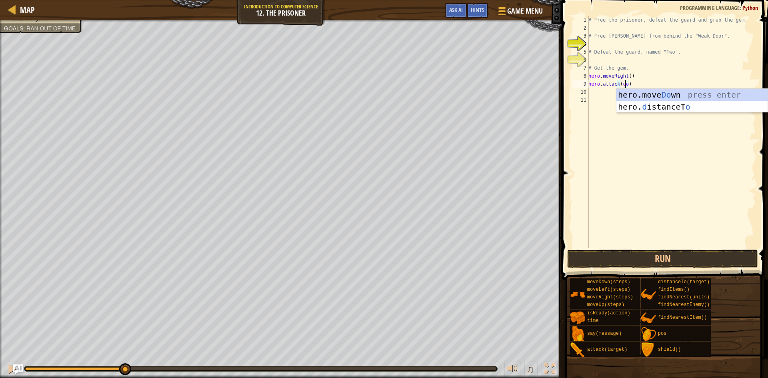
scroll to position [4, 3]
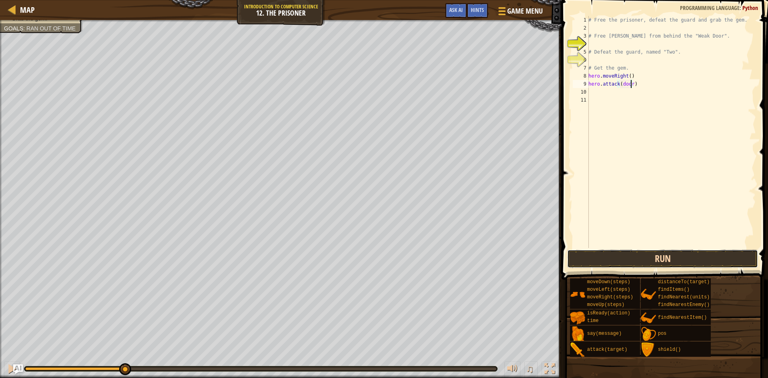
click at [613, 256] on button "Run" at bounding box center [662, 259] width 191 height 18
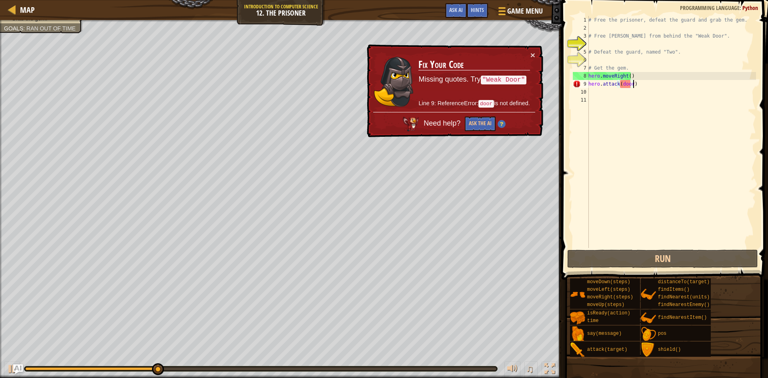
click at [641, 86] on div "# Free the prisoner, defeat the guard and grab the gem. # Free [PERSON_NAME] fr…" at bounding box center [671, 140] width 169 height 248
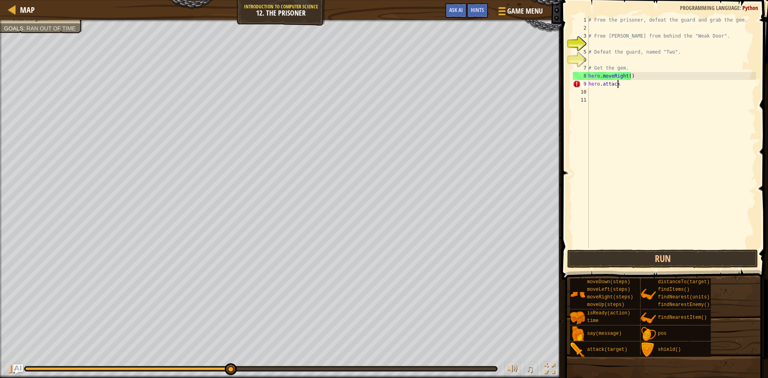
scroll to position [4, 1]
type textarea "h"
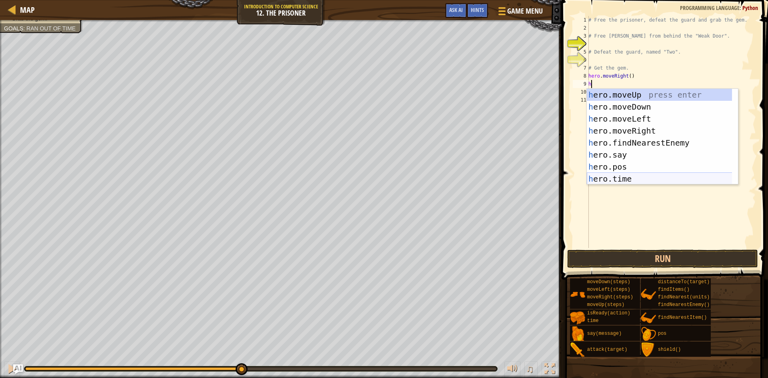
scroll to position [48, 0]
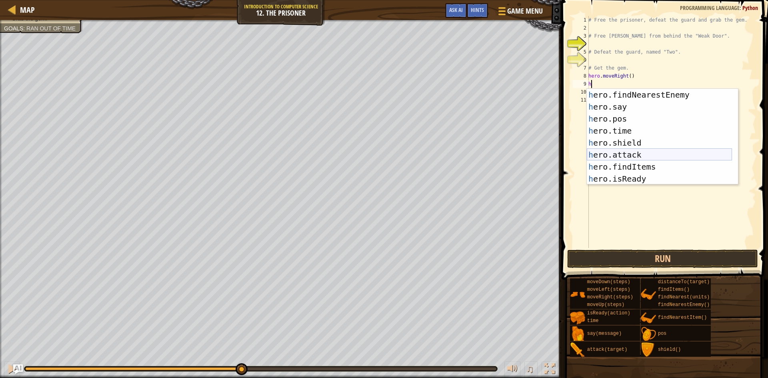
click at [629, 155] on div "h ero.findNearestEnemy press enter h ero.say press enter h ero.pos press enter …" at bounding box center [659, 149] width 145 height 120
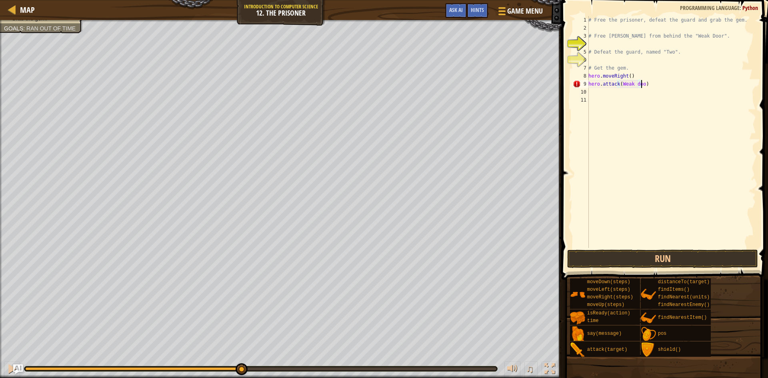
scroll to position [4, 4]
click at [635, 85] on div "# Free the prisoner, defeat the guard and grab the gem. # Free [PERSON_NAME] fr…" at bounding box center [671, 140] width 169 height 248
click at [633, 88] on div "# Free the prisoner, defeat the guard and grab the gem. # Free [PERSON_NAME] fr…" at bounding box center [671, 140] width 169 height 248
drag, startPoint x: 623, startPoint y: 269, endPoint x: 643, endPoint y: 238, distance: 36.6
click at [643, 238] on div "hero.attack(Weakdoor) 1 2 3 4 5 6 7 8 9 10 11 # Free the prisoner, defeat the g…" at bounding box center [663, 155] width 209 height 303
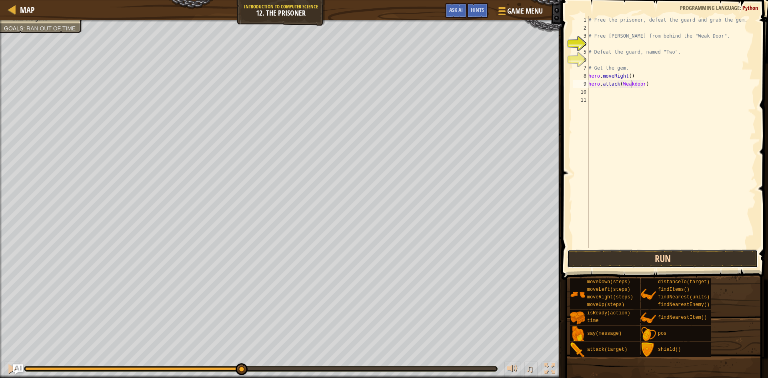
click at [643, 262] on button "Run" at bounding box center [662, 259] width 191 height 18
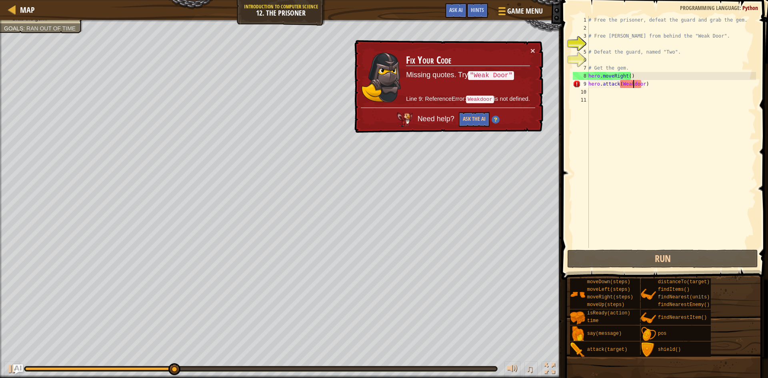
click at [633, 86] on div "# Free the prisoner, defeat the guard and grab the gem. # Free [PERSON_NAME] fr…" at bounding box center [671, 140] width 169 height 248
click at [632, 86] on div "# Free the prisoner, defeat the guard and grab the gem. # Free [PERSON_NAME] fr…" at bounding box center [671, 140] width 169 height 248
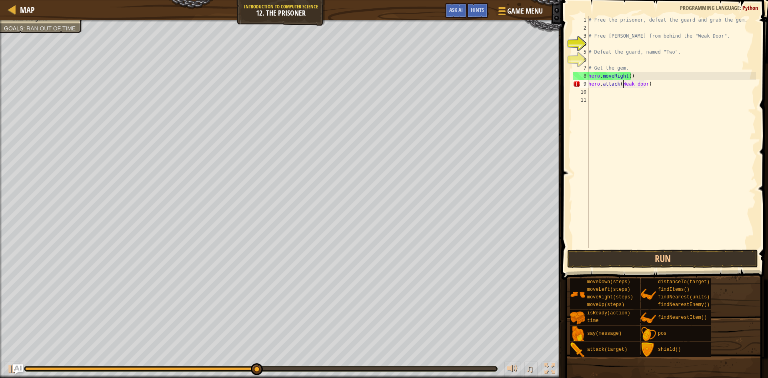
click at [622, 86] on div "# Free the prisoner, defeat the guard and grab the gem. # Free [PERSON_NAME] fr…" at bounding box center [671, 140] width 169 height 248
click at [619, 86] on div "# Free the prisoner, defeat the guard and grab the gem. # Free [PERSON_NAME] fr…" at bounding box center [671, 140] width 169 height 248
type textarea "hero.attack("Weak door)"
click at [646, 88] on div "# Free the prisoner, defeat the guard and grab the gem. # Free [PERSON_NAME] fr…" at bounding box center [671, 140] width 169 height 248
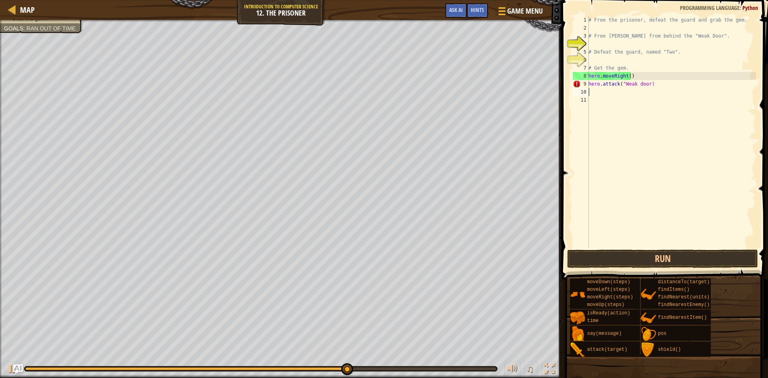
scroll to position [4, 0]
click at [647, 88] on div "# Free the prisoner, defeat the guard and grab the gem. # Free [PERSON_NAME] fr…" at bounding box center [671, 140] width 169 height 248
type textarea "hero.attack("Weak door)"
click at [646, 88] on div "# Free the prisoner, defeat the guard and grab the gem. # Free [PERSON_NAME] fr…" at bounding box center [671, 140] width 169 height 248
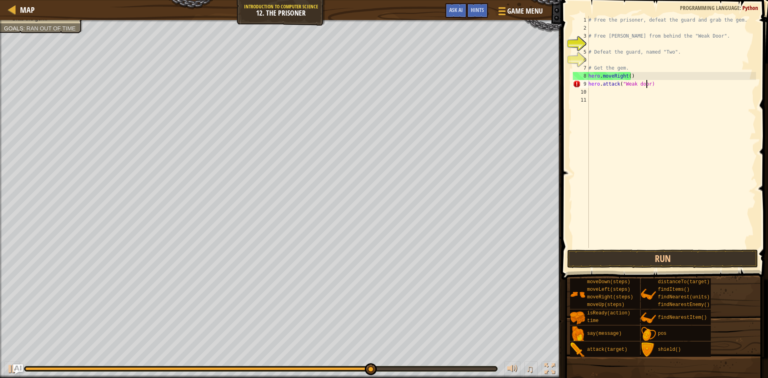
click at [647, 88] on div "# Free the prisoner, defeat the guard and grab the gem. # Free [PERSON_NAME] fr…" at bounding box center [671, 140] width 169 height 248
type textarea "hero.attack("Weak door")"
click at [631, 245] on div "# Free the prisoner, defeat the guard and grab the gem. # Free [PERSON_NAME] fr…" at bounding box center [671, 140] width 169 height 248
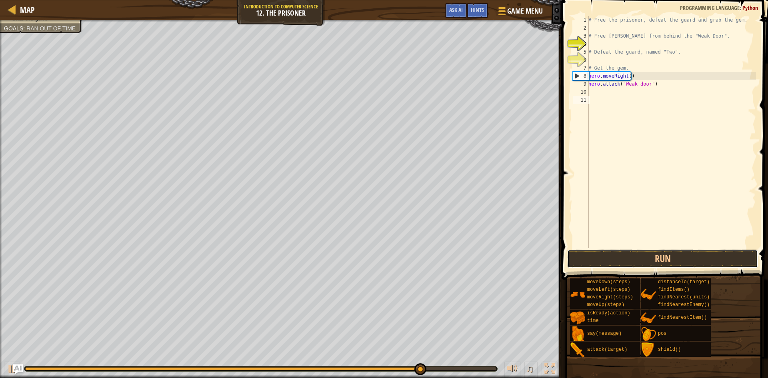
drag, startPoint x: 629, startPoint y: 253, endPoint x: 616, endPoint y: 246, distance: 15.2
click at [627, 252] on button "Run" at bounding box center [662, 259] width 191 height 18
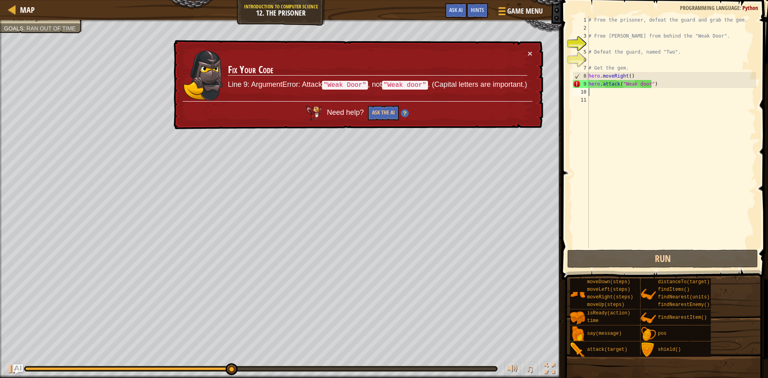
click at [640, 90] on div "# Free the prisoner, defeat the guard and grab the gem. # Free [PERSON_NAME] fr…" at bounding box center [671, 140] width 169 height 248
click at [640, 88] on div "# Free the prisoner, defeat the guard and grab the gem. # Free [PERSON_NAME] fr…" at bounding box center [671, 140] width 169 height 248
click at [639, 87] on div "# Free the prisoner, defeat the guard and grab the gem. # Free [PERSON_NAME] fr…" at bounding box center [671, 140] width 169 height 248
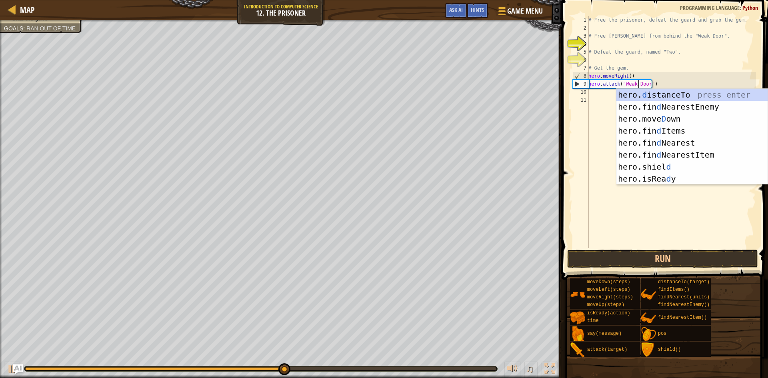
scroll to position [4, 4]
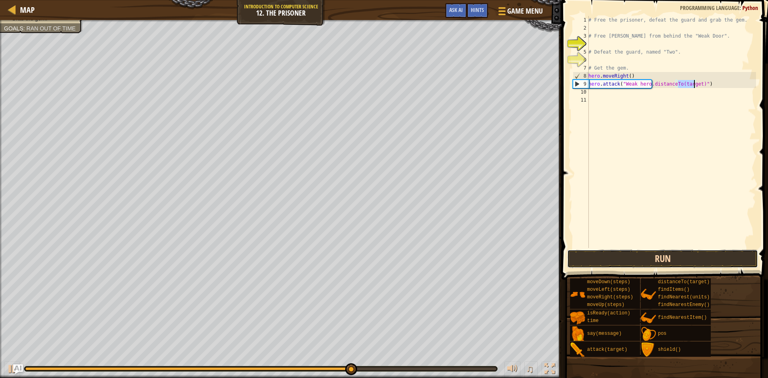
click at [685, 258] on button "Run" at bounding box center [662, 259] width 191 height 18
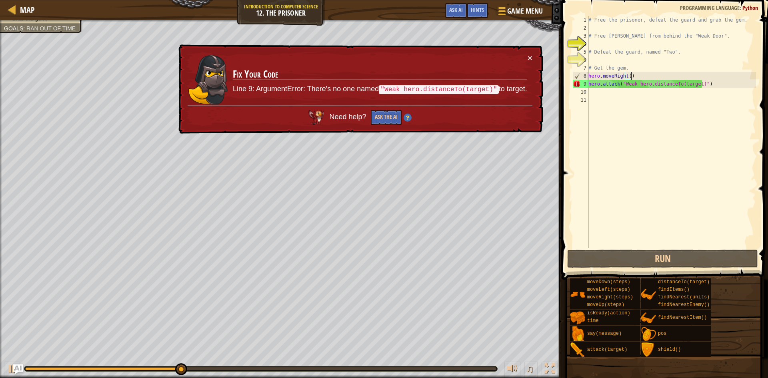
click at [697, 79] on div "# Free the prisoner, defeat the guard and grab the gem. # Free [PERSON_NAME] fr…" at bounding box center [671, 140] width 169 height 248
click at [709, 82] on div "# Free the prisoner, defeat the guard and grab the gem. # Free [PERSON_NAME] fr…" at bounding box center [671, 140] width 169 height 248
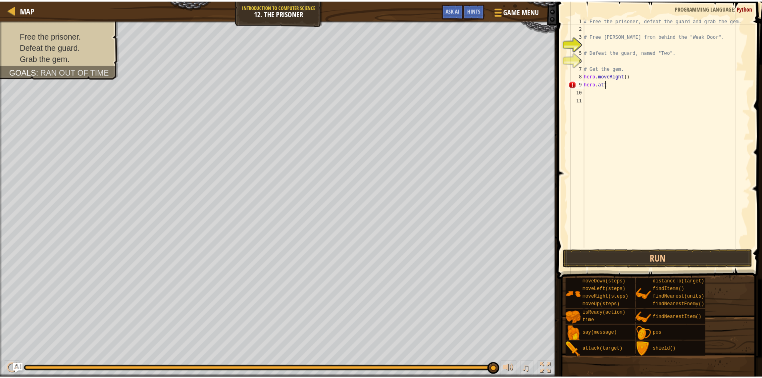
scroll to position [4, 0]
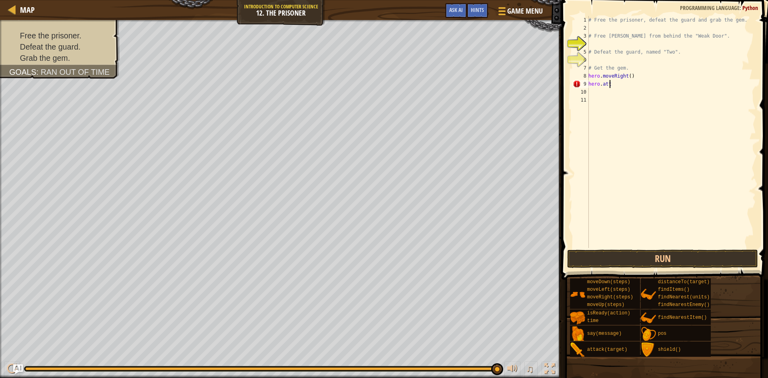
type textarea "h"
click at [5, 13] on div "Map Introduction to Computer Science 12. The Prisoner Game Menu Done Hints Ask …" at bounding box center [280, 10] width 561 height 20
click at [6, 14] on div "Map Introduction to Computer Science 12. The Prisoner Game Menu Done Hints Ask …" at bounding box center [280, 10] width 561 height 20
click at [16, 4] on div at bounding box center [12, 9] width 10 height 10
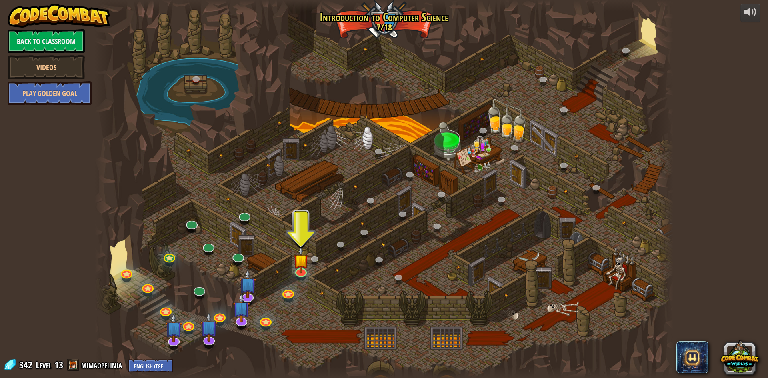
click at [58, 25] on img at bounding box center [59, 16] width 102 height 24
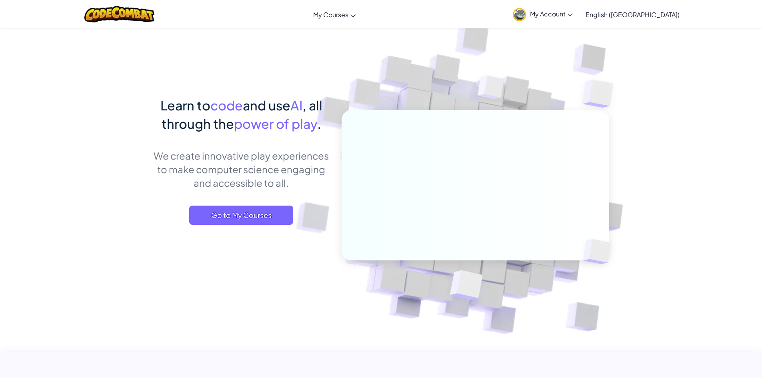
click at [577, 22] on link "My Account" at bounding box center [543, 14] width 68 height 25
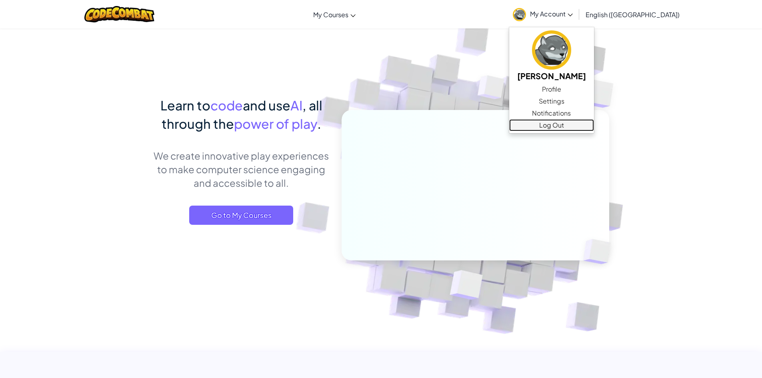
click at [593, 128] on link "Log Out" at bounding box center [551, 125] width 85 height 12
